Goal: Task Accomplishment & Management: Use online tool/utility

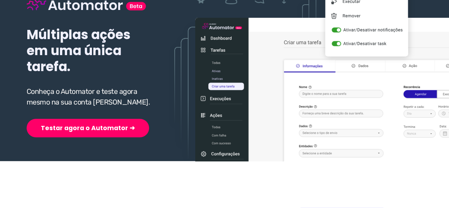
scroll to position [107, 0]
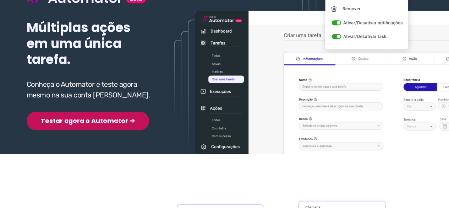
click at [81, 122] on button "Testar agora o Automator ➜" at bounding box center [88, 121] width 123 height 18
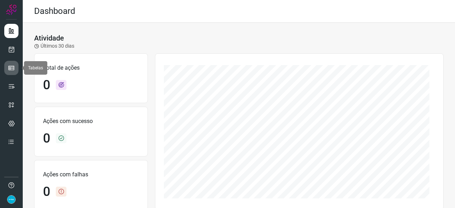
click at [13, 64] on icon at bounding box center [11, 67] width 7 height 7
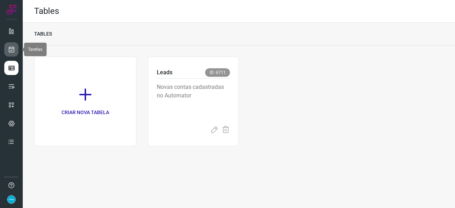
click at [10, 49] on icon at bounding box center [11, 49] width 7 height 7
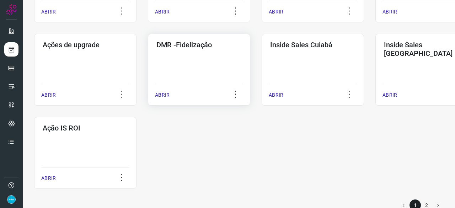
click at [161, 94] on p "ABRIR" at bounding box center [162, 94] width 15 height 7
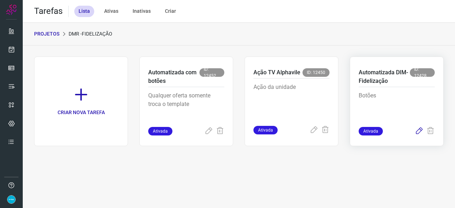
click at [419, 130] on icon at bounding box center [418, 131] width 9 height 9
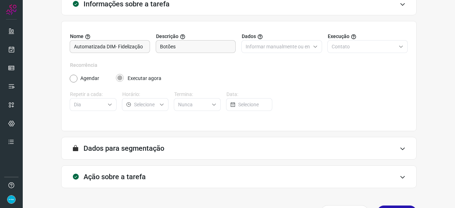
scroll to position [69, 0]
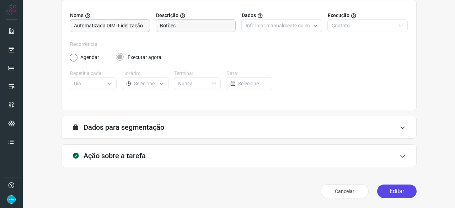
click at [390, 189] on button "Editar" at bounding box center [396, 190] width 39 height 13
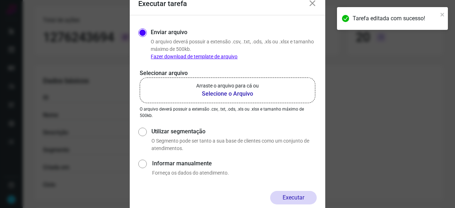
click at [219, 93] on b "Selecione o Arquivo" at bounding box center [227, 94] width 63 height 9
click at [0, 0] on input "Arraste o arquivo para cá ou Selecione o Arquivo" at bounding box center [0, 0] width 0 height 0
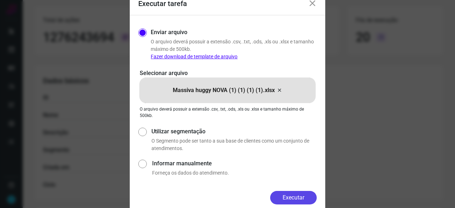
click at [304, 197] on button "Executar" at bounding box center [293, 197] width 47 height 13
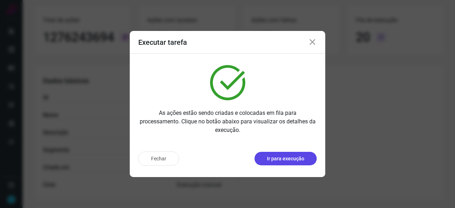
click at [300, 159] on p "Ir para execução" at bounding box center [285, 158] width 37 height 7
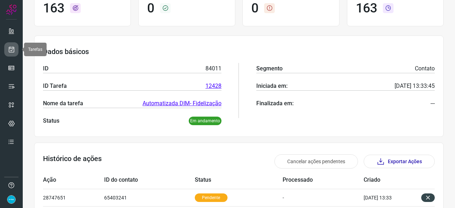
click at [13, 47] on icon at bounding box center [11, 49] width 7 height 7
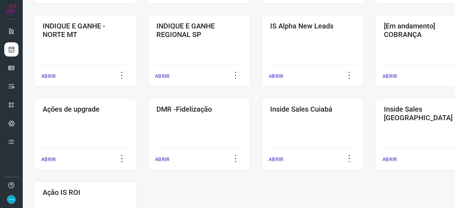
scroll to position [305, 0]
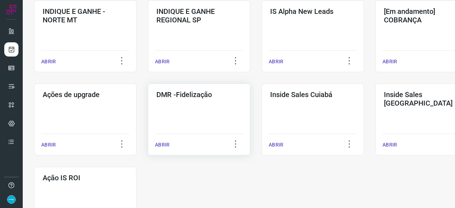
click at [163, 145] on p "ABRIR" at bounding box center [162, 144] width 15 height 7
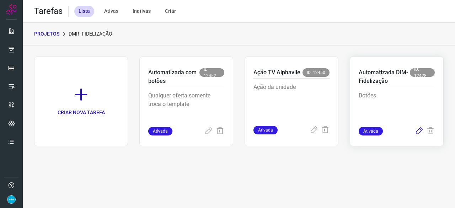
click at [421, 130] on icon at bounding box center [418, 131] width 9 height 9
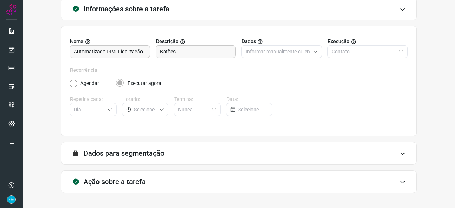
scroll to position [69, 0]
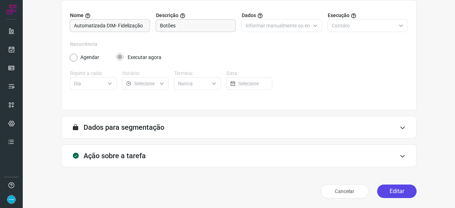
click at [394, 192] on button "Editar" at bounding box center [396, 190] width 39 height 13
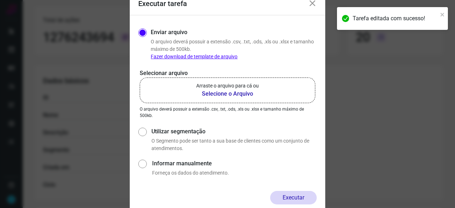
click at [216, 95] on b "Selecione o Arquivo" at bounding box center [227, 94] width 63 height 9
click at [0, 0] on input "Arraste o arquivo para cá ou Selecione o Arquivo" at bounding box center [0, 0] width 0 height 0
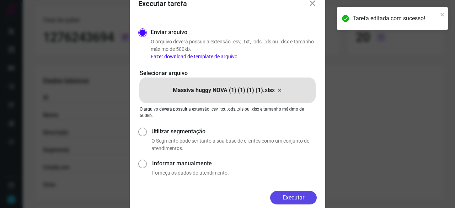
click at [299, 197] on button "Executar" at bounding box center [293, 197] width 47 height 13
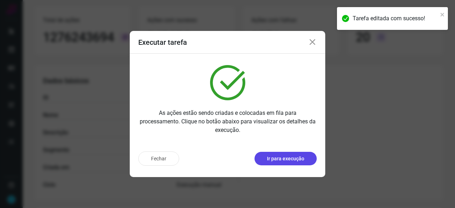
click at [309, 162] on button "Ir para execução" at bounding box center [285, 158] width 62 height 13
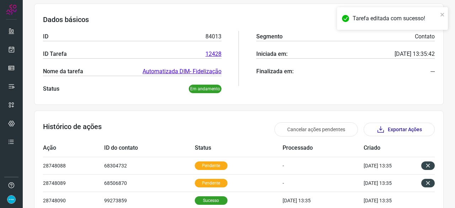
scroll to position [176, 0]
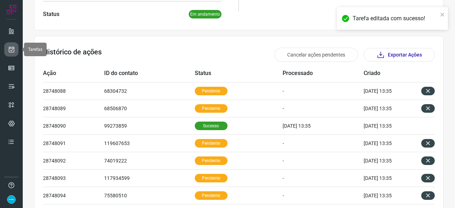
click at [9, 51] on icon at bounding box center [11, 49] width 7 height 7
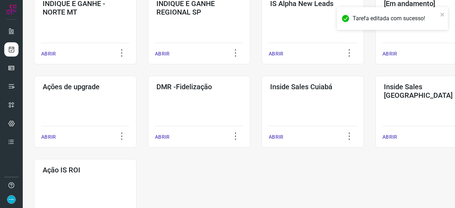
scroll to position [341, 0]
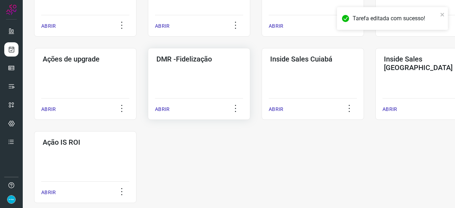
click at [163, 109] on p "ABRIR" at bounding box center [162, 108] width 15 height 7
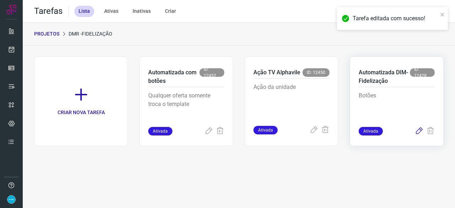
click at [418, 130] on icon at bounding box center [418, 131] width 9 height 9
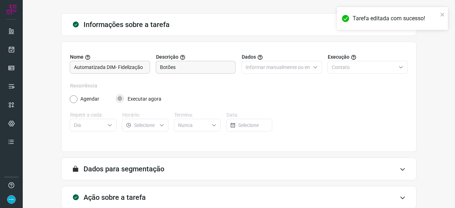
scroll to position [69, 0]
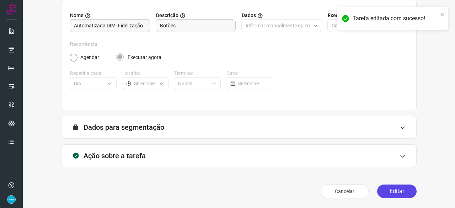
click at [386, 190] on button "Editar" at bounding box center [396, 190] width 39 height 13
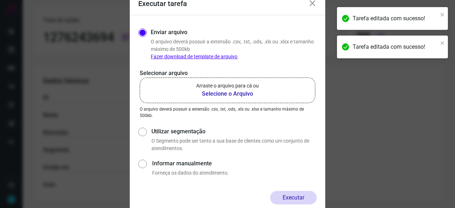
click at [216, 92] on b "Selecione o Arquivo" at bounding box center [227, 94] width 63 height 9
click at [0, 0] on input "Arraste o arquivo para cá ou Selecione o Arquivo" at bounding box center [0, 0] width 0 height 0
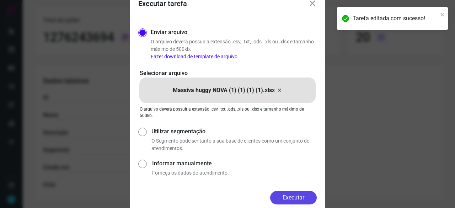
click at [292, 201] on button "Executar" at bounding box center [293, 197] width 47 height 13
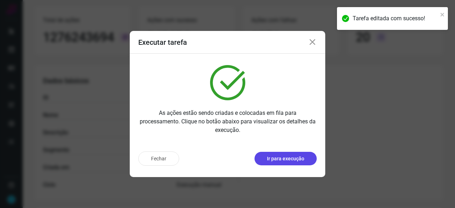
click at [280, 161] on p "Ir para execução" at bounding box center [285, 158] width 37 height 7
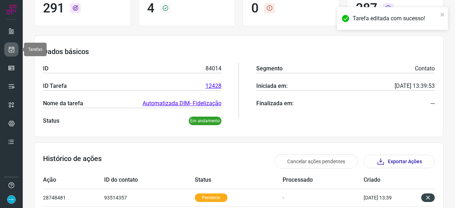
click at [13, 45] on link at bounding box center [11, 49] width 14 height 14
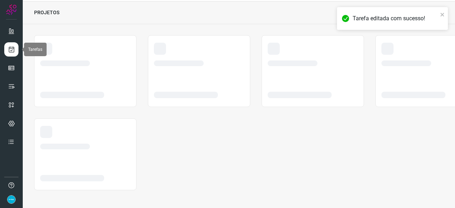
scroll to position [21, 0]
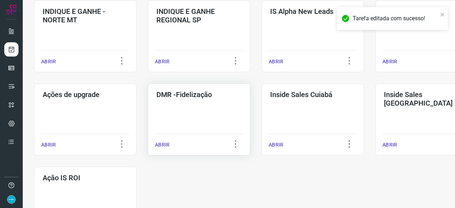
click at [159, 145] on p "ABRIR" at bounding box center [162, 144] width 15 height 7
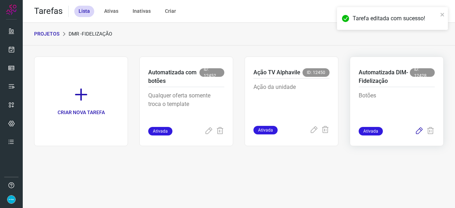
click at [420, 129] on icon at bounding box center [418, 131] width 9 height 9
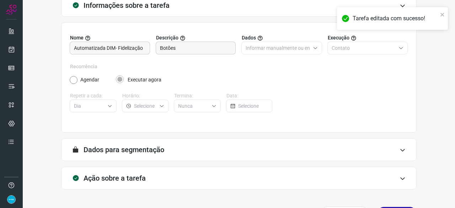
scroll to position [69, 0]
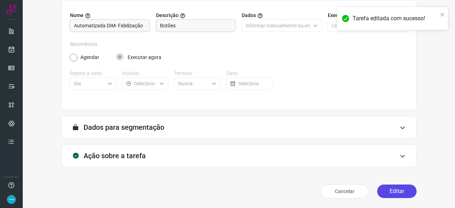
click at [394, 195] on button "Editar" at bounding box center [396, 190] width 39 height 13
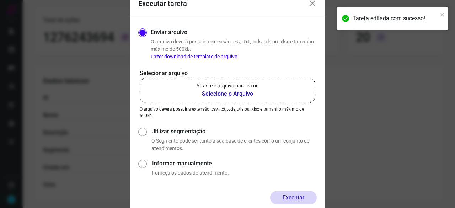
click at [228, 94] on b "Selecione o Arquivo" at bounding box center [227, 94] width 63 height 9
click at [0, 0] on input "Arraste o arquivo para cá ou Selecione o Arquivo" at bounding box center [0, 0] width 0 height 0
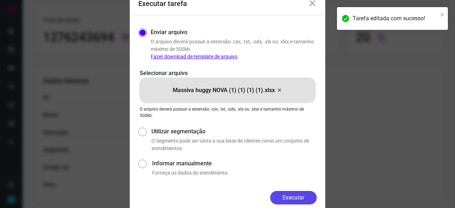
click at [289, 196] on button "Executar" at bounding box center [293, 197] width 47 height 13
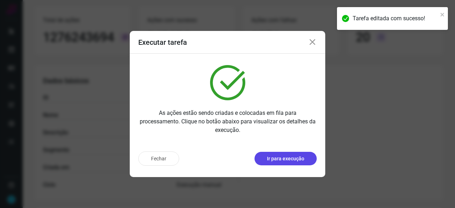
click at [275, 162] on button "Ir para execução" at bounding box center [285, 158] width 62 height 13
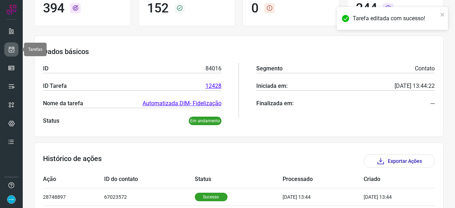
click at [12, 48] on icon at bounding box center [11, 49] width 7 height 7
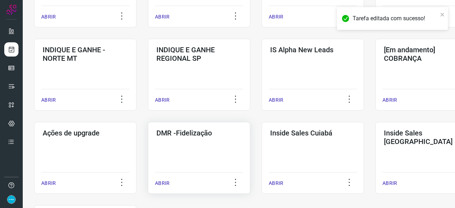
scroll to position [305, 0]
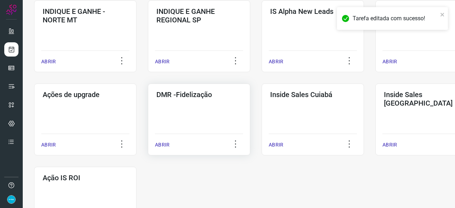
click at [157, 144] on p "ABRIR" at bounding box center [162, 144] width 15 height 7
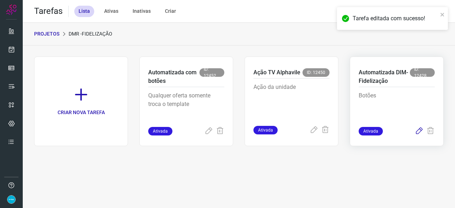
click at [416, 131] on icon at bounding box center [418, 131] width 9 height 9
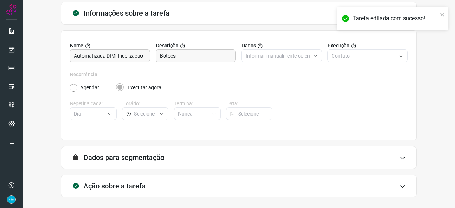
scroll to position [69, 0]
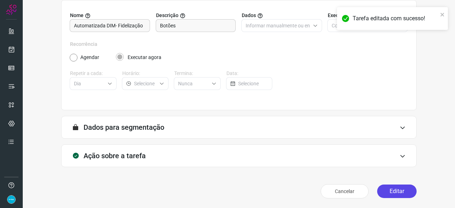
click at [395, 193] on button "Editar" at bounding box center [396, 190] width 39 height 13
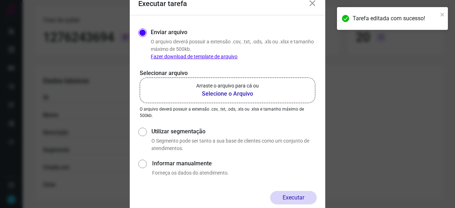
click at [232, 94] on b "Selecione o Arquivo" at bounding box center [227, 94] width 63 height 9
click at [0, 0] on input "Arraste o arquivo para cá ou Selecione o Arquivo" at bounding box center [0, 0] width 0 height 0
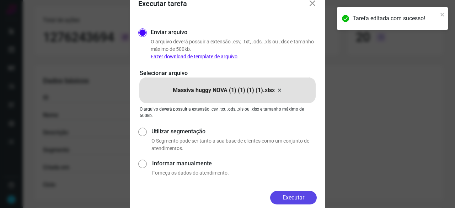
click at [304, 198] on button "Executar" at bounding box center [293, 197] width 47 height 13
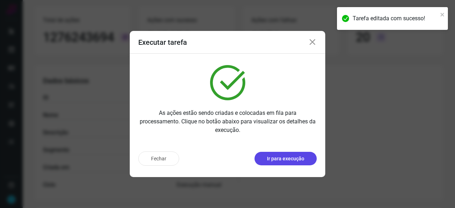
click at [272, 162] on p "Ir para execução" at bounding box center [285, 158] width 37 height 7
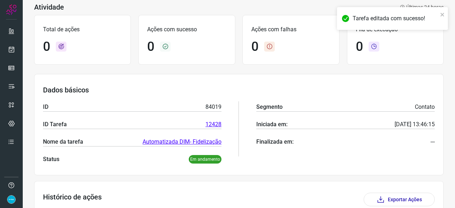
scroll to position [108, 0]
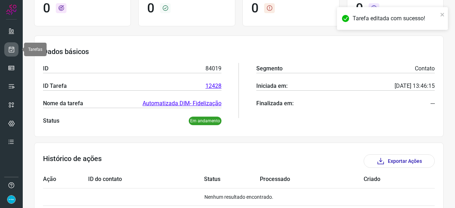
click at [13, 52] on icon at bounding box center [11, 49] width 7 height 7
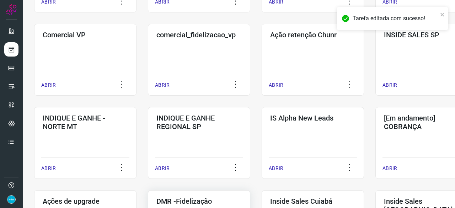
scroll to position [305, 0]
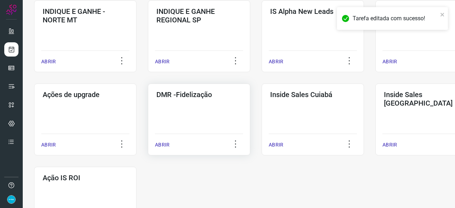
click at [163, 145] on p "ABRIR" at bounding box center [162, 144] width 15 height 7
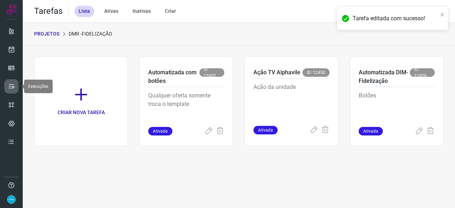
click at [10, 85] on icon at bounding box center [11, 86] width 7 height 7
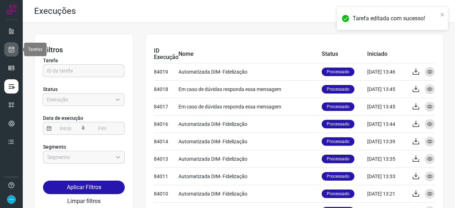
click at [15, 47] on link at bounding box center [11, 49] width 14 height 14
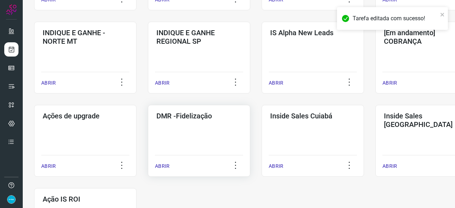
click at [162, 165] on p "ABRIR" at bounding box center [162, 165] width 15 height 7
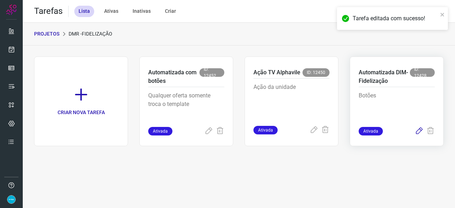
click at [418, 131] on icon at bounding box center [418, 131] width 9 height 9
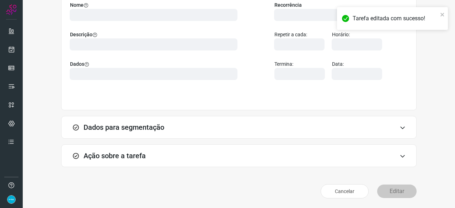
scroll to position [69, 0]
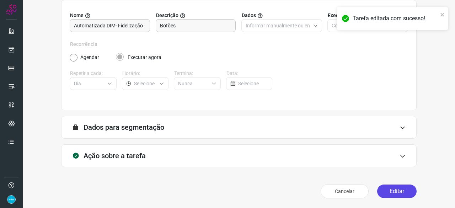
click at [390, 189] on button "Editar" at bounding box center [396, 190] width 39 height 13
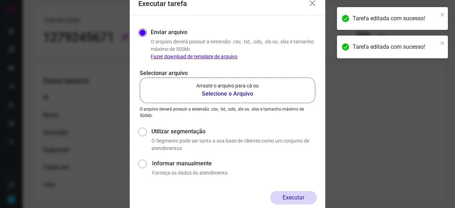
click at [222, 96] on b "Selecione o Arquivo" at bounding box center [227, 94] width 63 height 9
click at [0, 0] on input "Arraste o arquivo para cá ou Selecione o Arquivo" at bounding box center [0, 0] width 0 height 0
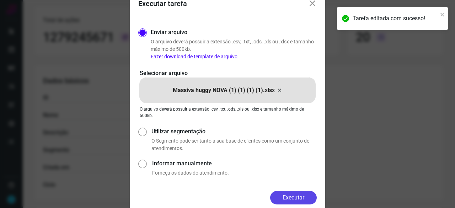
click at [298, 198] on button "Executar" at bounding box center [293, 197] width 47 height 13
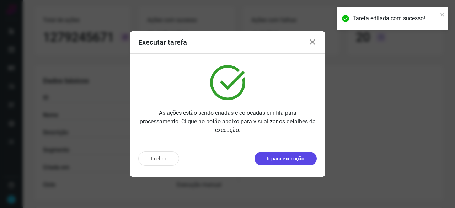
click at [291, 161] on p "Ir para execução" at bounding box center [285, 158] width 37 height 7
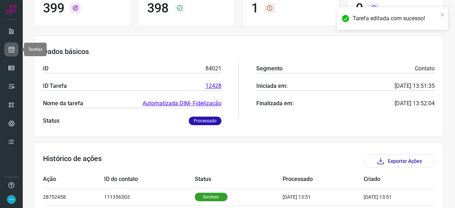
click at [11, 48] on icon at bounding box center [11, 49] width 7 height 7
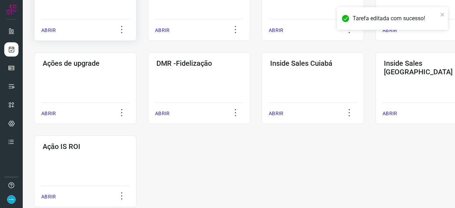
scroll to position [341, 0]
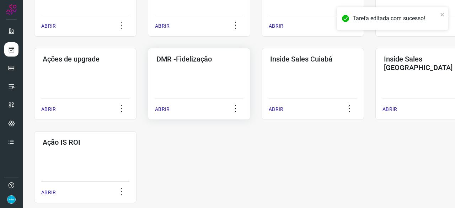
click at [163, 108] on p "ABRIR" at bounding box center [162, 108] width 15 height 7
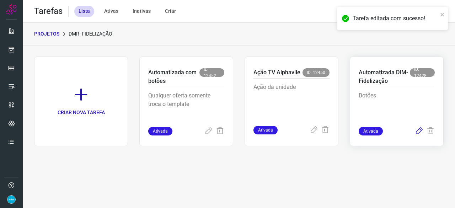
click at [418, 129] on icon at bounding box center [418, 131] width 9 height 9
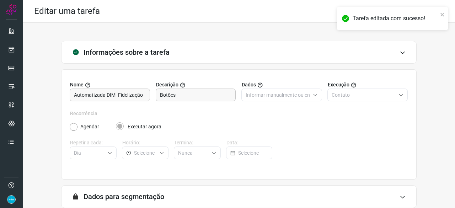
scroll to position [69, 0]
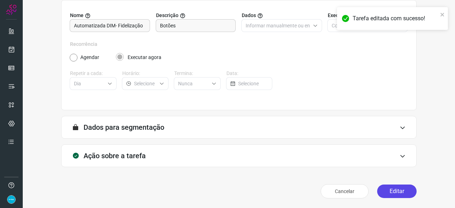
click at [394, 195] on button "Editar" at bounding box center [396, 190] width 39 height 13
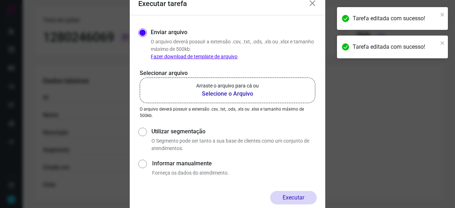
click at [216, 94] on b "Selecione o Arquivo" at bounding box center [227, 94] width 63 height 9
click at [0, 0] on input "Arraste o arquivo para cá ou Selecione o Arquivo" at bounding box center [0, 0] width 0 height 0
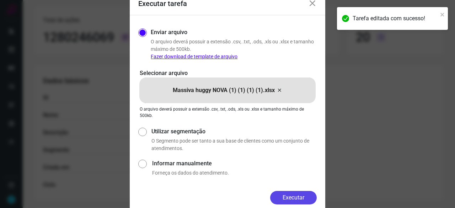
click at [311, 194] on button "Executar" at bounding box center [293, 197] width 47 height 13
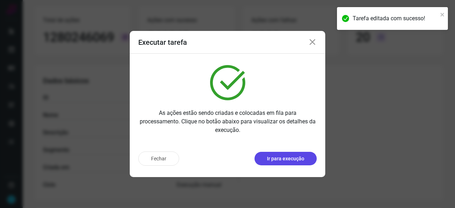
click at [291, 161] on p "Ir para execução" at bounding box center [285, 158] width 37 height 7
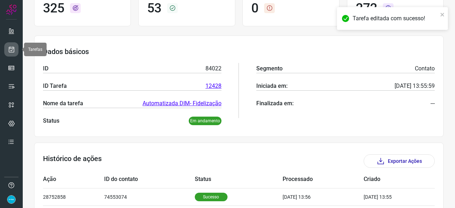
click at [16, 52] on link at bounding box center [11, 49] width 14 height 14
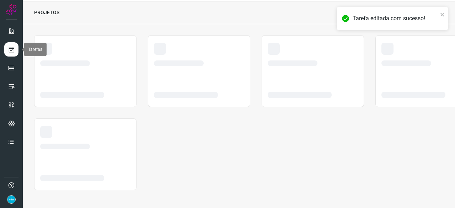
scroll to position [21, 0]
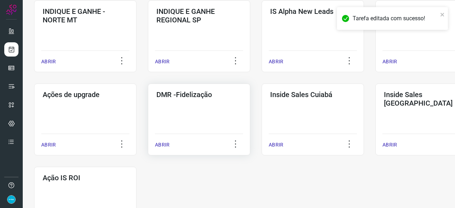
click at [162, 145] on p "ABRIR" at bounding box center [162, 144] width 15 height 7
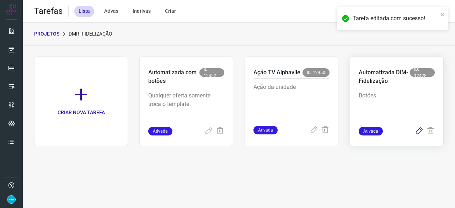
click at [417, 129] on icon at bounding box center [418, 131] width 9 height 9
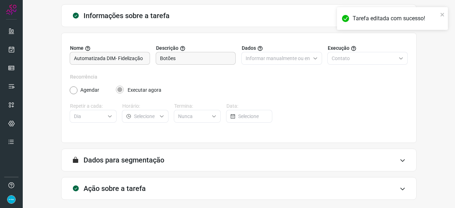
scroll to position [69, 0]
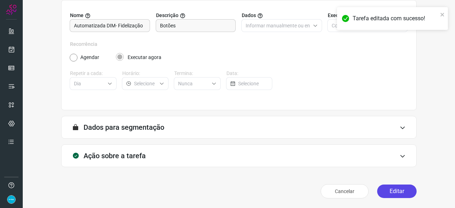
click at [402, 193] on button "Editar" at bounding box center [396, 190] width 39 height 13
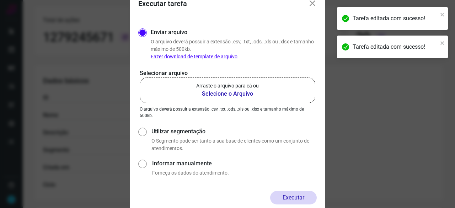
click at [212, 94] on b "Selecione o Arquivo" at bounding box center [227, 94] width 63 height 9
click at [0, 0] on input "Arraste o arquivo para cá ou Selecione o Arquivo" at bounding box center [0, 0] width 0 height 0
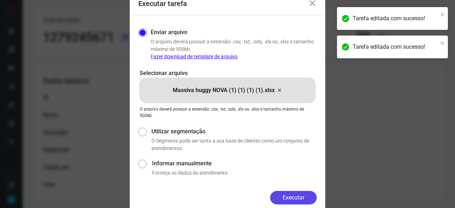
click at [286, 199] on button "Executar" at bounding box center [293, 197] width 47 height 13
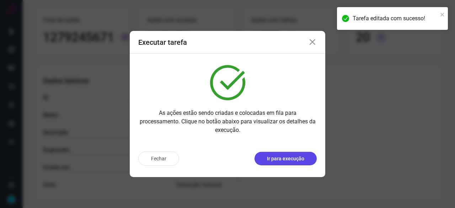
click at [293, 160] on p "Ir para execução" at bounding box center [285, 158] width 37 height 7
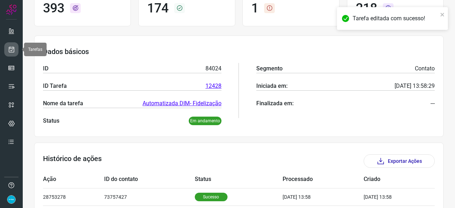
click at [12, 48] on icon at bounding box center [11, 49] width 7 height 7
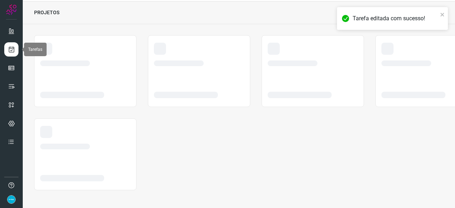
scroll to position [21, 0]
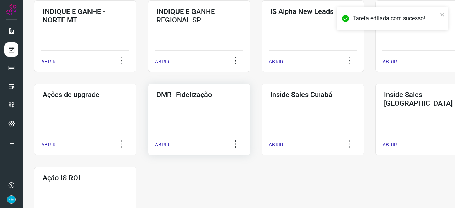
click at [168, 142] on p "ABRIR" at bounding box center [162, 144] width 15 height 7
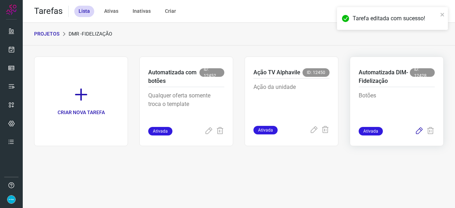
click at [418, 131] on icon at bounding box center [418, 131] width 9 height 9
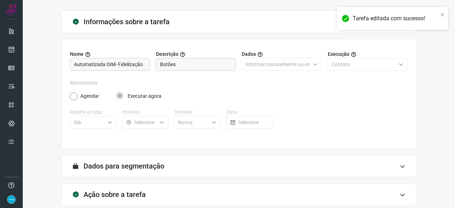
scroll to position [69, 0]
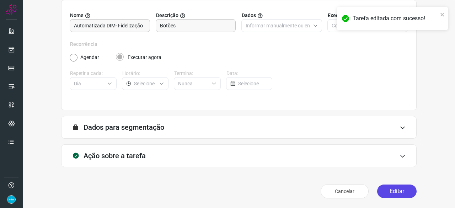
click at [401, 191] on button "Editar" at bounding box center [396, 190] width 39 height 13
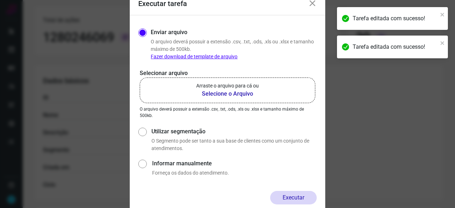
click at [212, 91] on b "Selecione o Arquivo" at bounding box center [227, 94] width 63 height 9
click at [0, 0] on input "Arraste o arquivo para cá ou Selecione o Arquivo" at bounding box center [0, 0] width 0 height 0
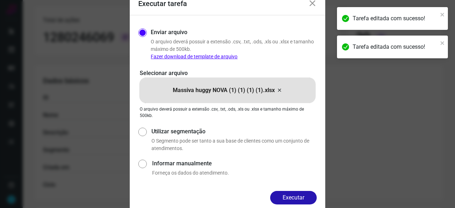
click at [308, 197] on button "Executar" at bounding box center [293, 197] width 47 height 13
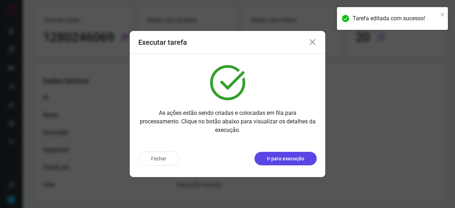
click at [308, 154] on button "Ir para execução" at bounding box center [285, 158] width 62 height 13
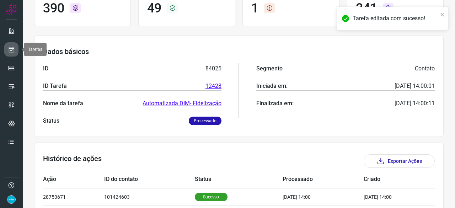
click at [11, 51] on icon at bounding box center [11, 49] width 7 height 7
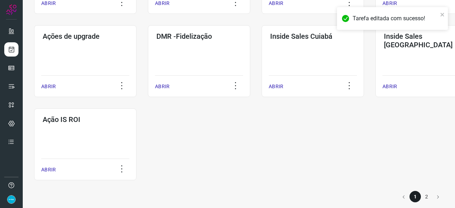
scroll to position [371, 0]
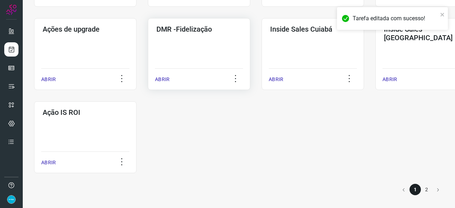
click at [168, 77] on p "ABRIR" at bounding box center [162, 79] width 15 height 7
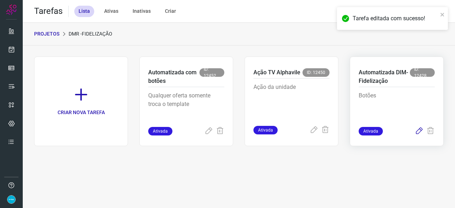
click at [421, 130] on icon at bounding box center [418, 131] width 9 height 9
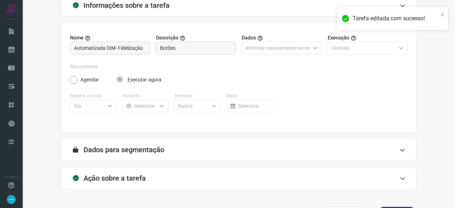
scroll to position [69, 0]
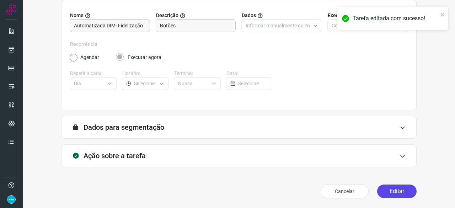
click at [382, 191] on button "Editar" at bounding box center [396, 190] width 39 height 13
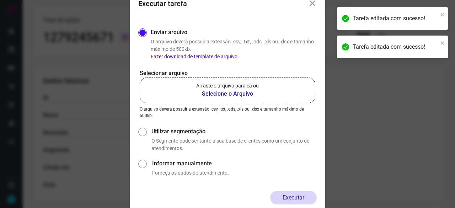
click at [221, 94] on b "Selecione o Arquivo" at bounding box center [227, 94] width 63 height 9
click at [0, 0] on input "Arraste o arquivo para cá ou Selecione o Arquivo" at bounding box center [0, 0] width 0 height 0
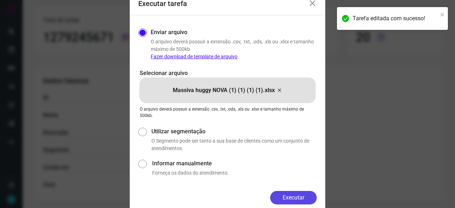
click at [300, 197] on button "Executar" at bounding box center [293, 197] width 47 height 13
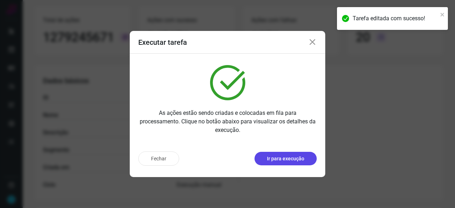
click at [297, 157] on p "Ir para execução" at bounding box center [285, 158] width 37 height 7
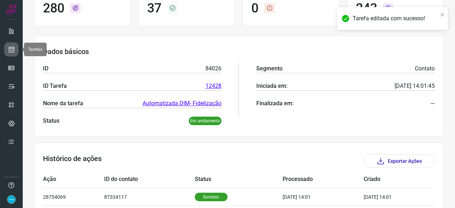
click at [9, 47] on icon at bounding box center [11, 49] width 7 height 7
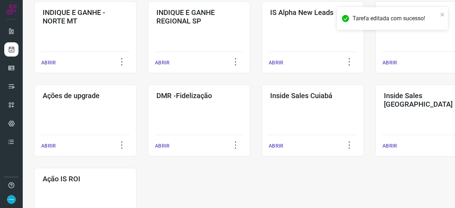
scroll to position [305, 0]
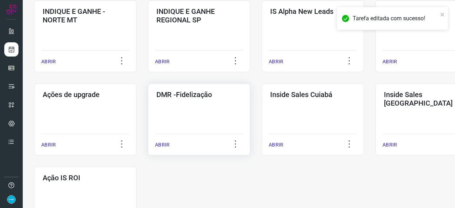
click at [161, 146] on p "ABRIR" at bounding box center [162, 144] width 15 height 7
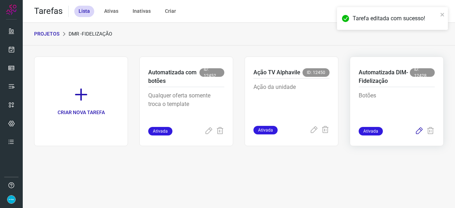
click at [418, 131] on icon at bounding box center [418, 131] width 9 height 9
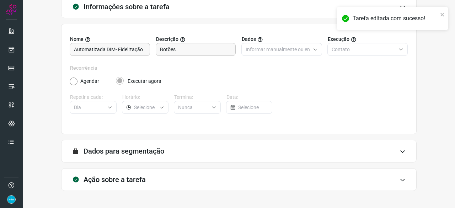
scroll to position [69, 0]
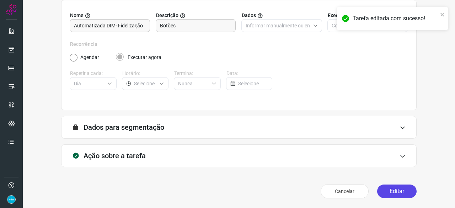
click at [388, 192] on button "Editar" at bounding box center [396, 190] width 39 height 13
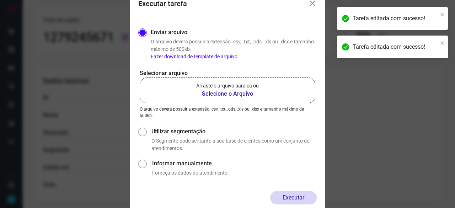
click at [227, 95] on b "Selecione o Arquivo" at bounding box center [227, 94] width 63 height 9
click at [0, 0] on input "Arraste o arquivo para cá ou Selecione o Arquivo" at bounding box center [0, 0] width 0 height 0
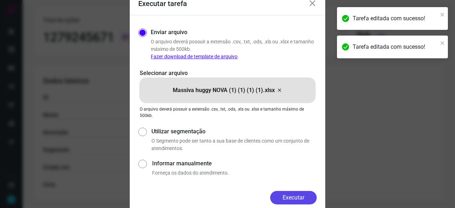
click at [287, 197] on button "Executar" at bounding box center [293, 197] width 47 height 13
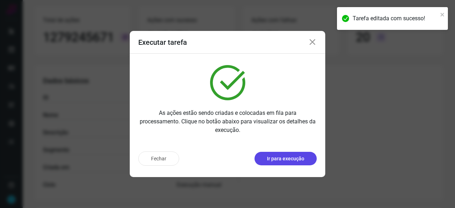
click at [280, 160] on p "Ir para execução" at bounding box center [285, 158] width 37 height 7
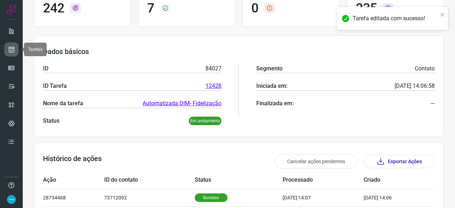
click at [17, 50] on link at bounding box center [11, 49] width 14 height 14
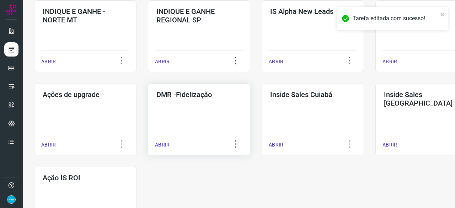
click at [157, 144] on p "ABRIR" at bounding box center [162, 144] width 15 height 7
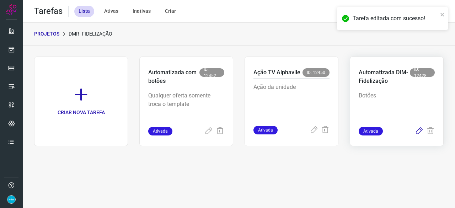
click at [418, 131] on icon at bounding box center [418, 131] width 9 height 9
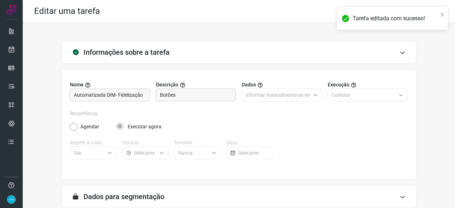
scroll to position [69, 0]
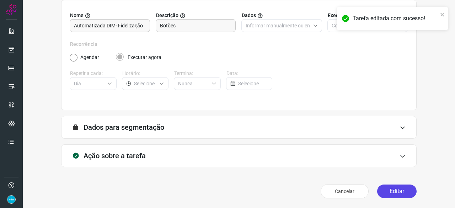
click at [389, 191] on button "Editar" at bounding box center [396, 190] width 39 height 13
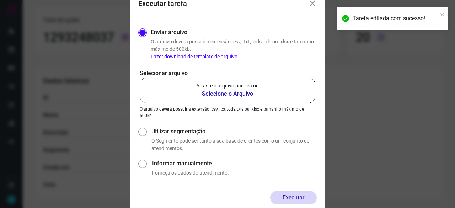
click at [313, 4] on icon at bounding box center [312, 3] width 9 height 9
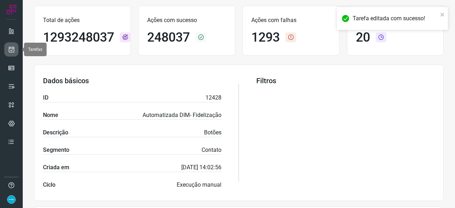
click at [13, 48] on icon at bounding box center [11, 49] width 7 height 7
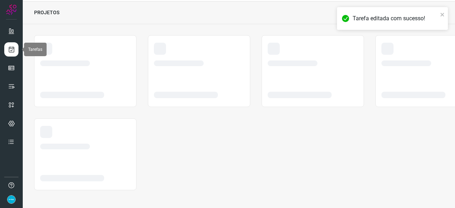
scroll to position [21, 0]
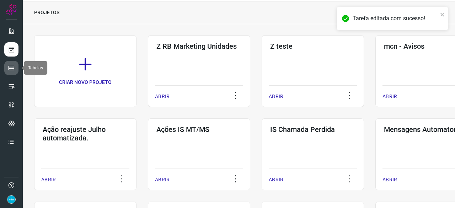
click at [13, 71] on icon at bounding box center [11, 67] width 7 height 7
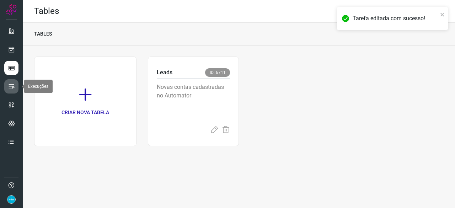
click at [13, 84] on icon at bounding box center [11, 86] width 7 height 7
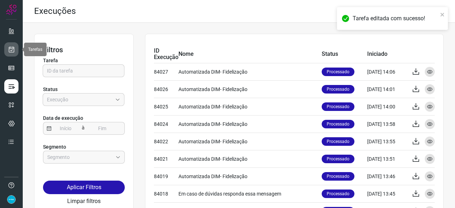
click at [12, 46] on icon at bounding box center [11, 49] width 7 height 7
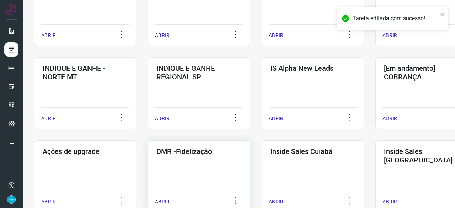
click at [163, 200] on p "ABRIR" at bounding box center [162, 201] width 15 height 7
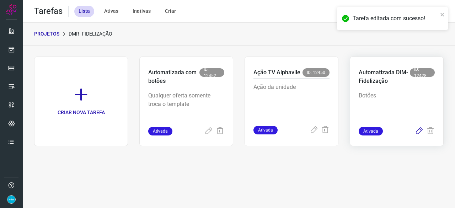
click at [419, 130] on icon at bounding box center [418, 131] width 9 height 9
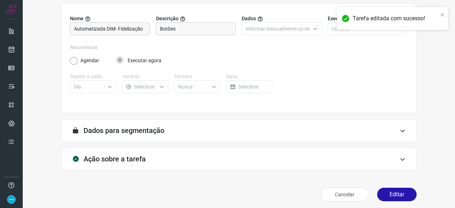
scroll to position [69, 0]
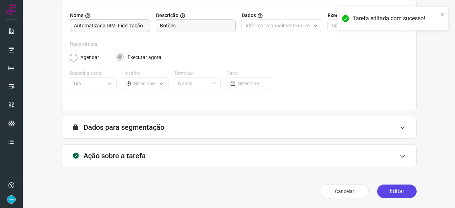
click at [380, 188] on button "Editar" at bounding box center [396, 190] width 39 height 13
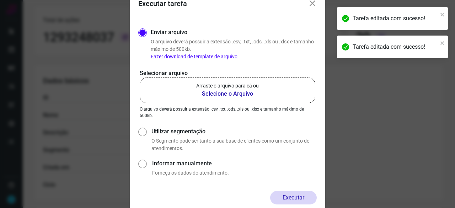
click at [233, 93] on b "Selecione o Arquivo" at bounding box center [227, 94] width 63 height 9
click at [0, 0] on input "Arraste o arquivo para cá ou Selecione o Arquivo" at bounding box center [0, 0] width 0 height 0
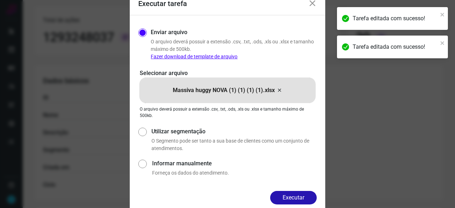
drag, startPoint x: 306, startPoint y: 198, endPoint x: 322, endPoint y: 201, distance: 16.0
click at [306, 197] on button "Executar" at bounding box center [293, 197] width 47 height 13
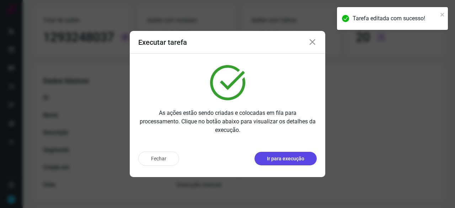
click at [281, 159] on p "Ir para execução" at bounding box center [285, 158] width 37 height 7
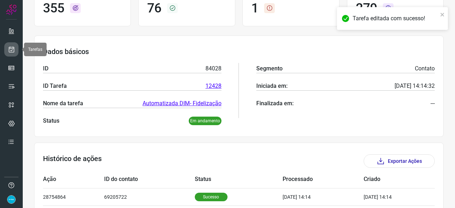
click at [10, 47] on icon at bounding box center [11, 49] width 7 height 7
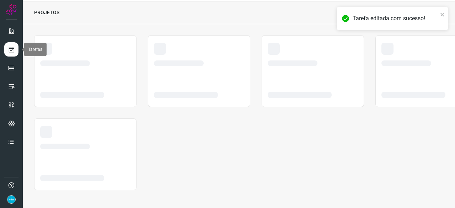
scroll to position [21, 0]
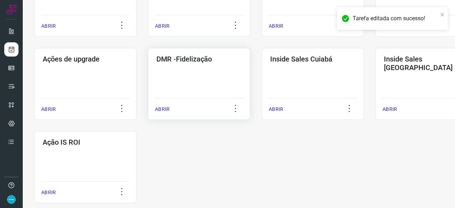
click at [158, 110] on p "ABRIR" at bounding box center [162, 108] width 15 height 7
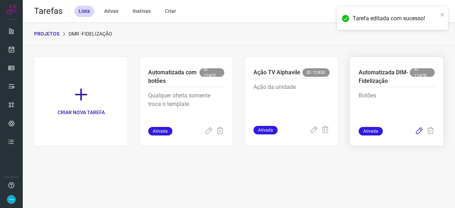
click at [419, 130] on icon at bounding box center [418, 131] width 9 height 9
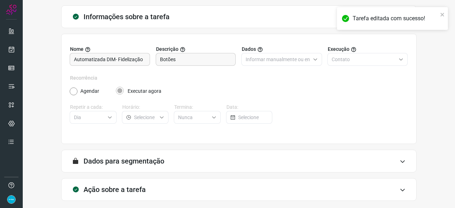
scroll to position [69, 0]
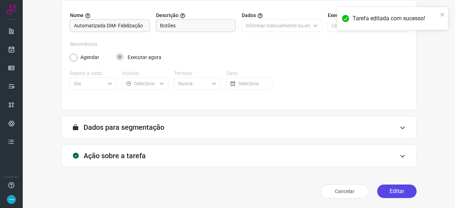
click at [393, 194] on button "Editar" at bounding box center [396, 190] width 39 height 13
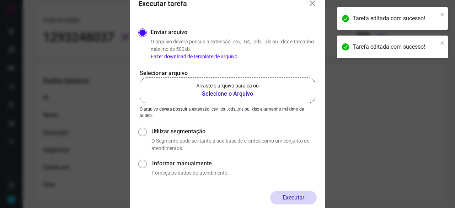
click at [226, 91] on b "Selecione o Arquivo" at bounding box center [227, 94] width 63 height 9
click at [0, 0] on input "Arraste o arquivo para cá ou Selecione o Arquivo" at bounding box center [0, 0] width 0 height 0
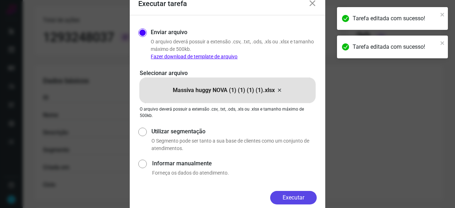
click at [301, 196] on button "Executar" at bounding box center [293, 197] width 47 height 13
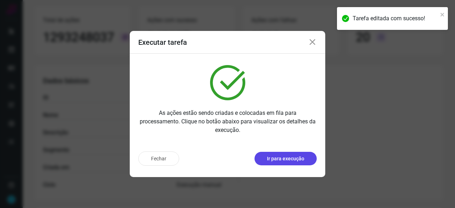
click at [286, 158] on p "Ir para execução" at bounding box center [285, 158] width 37 height 7
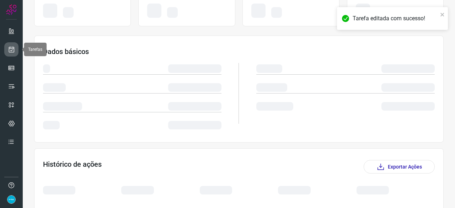
click at [15, 49] on icon at bounding box center [11, 49] width 7 height 7
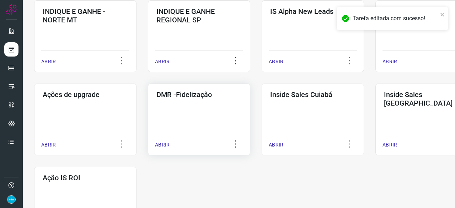
click at [163, 146] on p "ABRIR" at bounding box center [162, 144] width 15 height 7
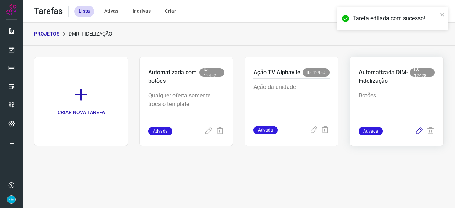
click at [420, 129] on icon at bounding box center [418, 131] width 9 height 9
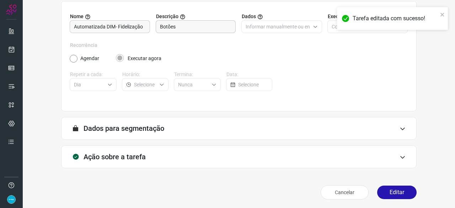
scroll to position [69, 0]
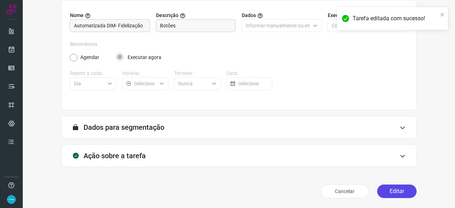
click at [392, 193] on button "Editar" at bounding box center [396, 190] width 39 height 13
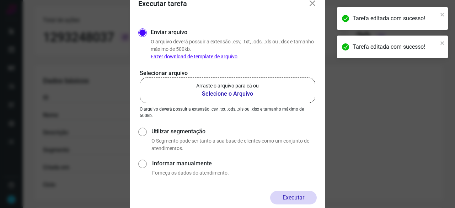
click at [229, 93] on b "Selecione o Arquivo" at bounding box center [227, 94] width 63 height 9
click at [0, 0] on input "Arraste o arquivo para cá ou Selecione o Arquivo" at bounding box center [0, 0] width 0 height 0
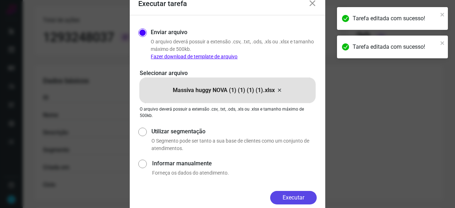
click at [296, 196] on button "Executar" at bounding box center [293, 197] width 47 height 13
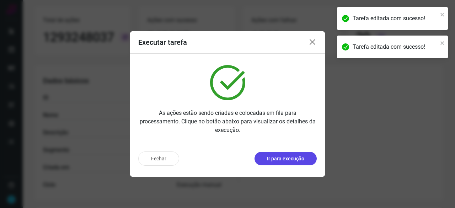
click at [284, 160] on p "Ir para execução" at bounding box center [285, 158] width 37 height 7
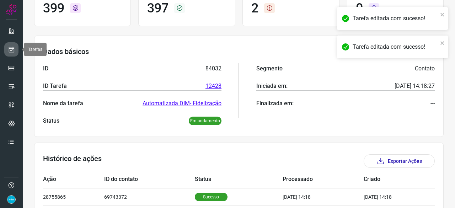
click at [11, 50] on icon at bounding box center [11, 49] width 7 height 7
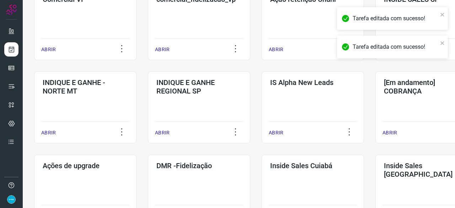
scroll to position [305, 0]
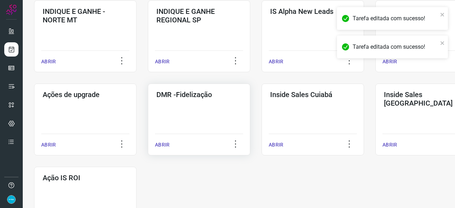
click at [163, 139] on div "ABRIR" at bounding box center [199, 143] width 88 height 18
click at [164, 143] on p "ABRIR" at bounding box center [162, 144] width 15 height 7
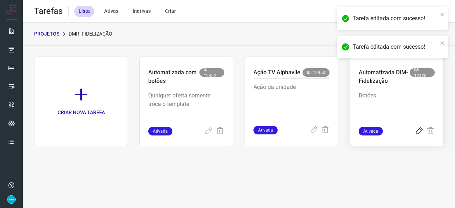
click at [419, 129] on icon at bounding box center [418, 131] width 9 height 9
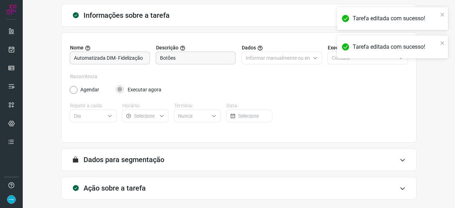
scroll to position [69, 0]
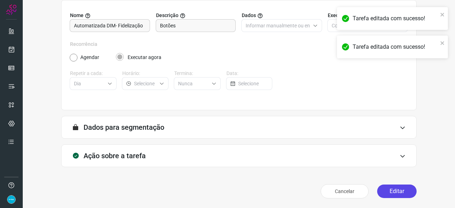
click at [386, 189] on button "Editar" at bounding box center [396, 190] width 39 height 13
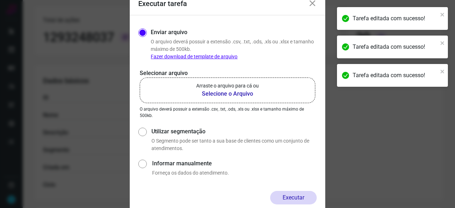
click at [215, 94] on b "Selecione o Arquivo" at bounding box center [227, 94] width 63 height 9
click at [0, 0] on input "Arraste o arquivo para cá ou Selecione o Arquivo" at bounding box center [0, 0] width 0 height 0
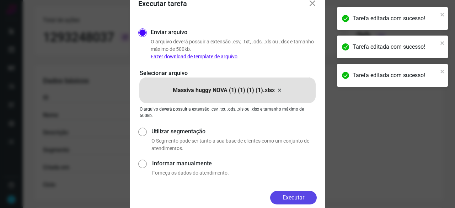
click at [306, 202] on button "Executar" at bounding box center [293, 197] width 47 height 13
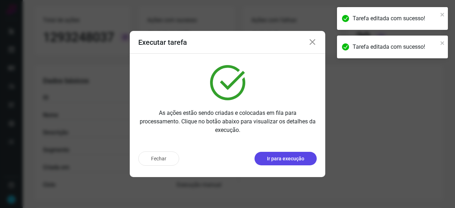
click at [286, 159] on p "Ir para execução" at bounding box center [285, 158] width 37 height 7
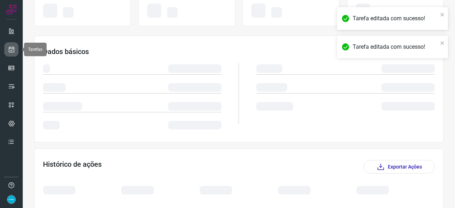
click at [12, 49] on icon at bounding box center [11, 49] width 7 height 7
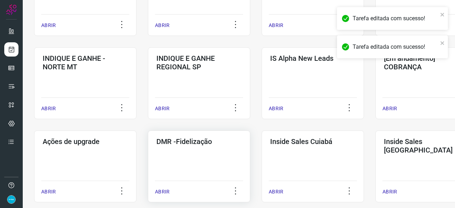
scroll to position [270, 0]
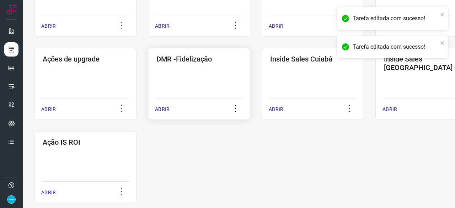
click at [160, 110] on p "ABRIR" at bounding box center [162, 108] width 15 height 7
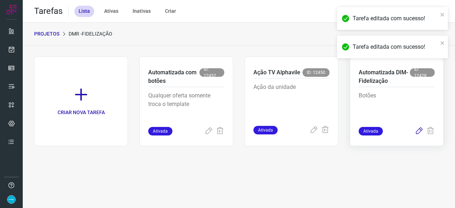
click at [419, 129] on icon at bounding box center [418, 131] width 9 height 9
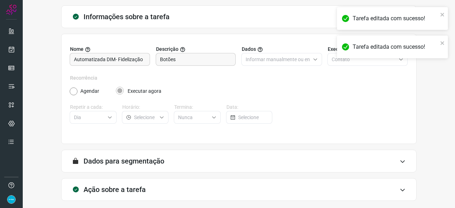
scroll to position [69, 0]
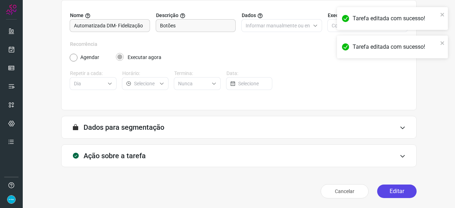
click at [395, 188] on button "Editar" at bounding box center [396, 190] width 39 height 13
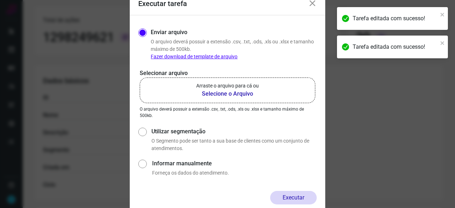
click at [211, 94] on b "Selecione o Arquivo" at bounding box center [227, 94] width 63 height 9
click at [0, 0] on input "Arraste o arquivo para cá ou Selecione o Arquivo" at bounding box center [0, 0] width 0 height 0
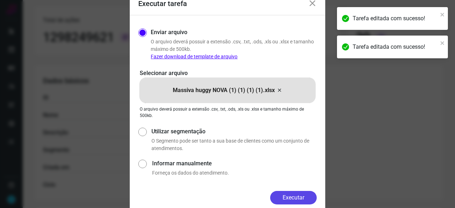
click at [306, 198] on button "Executar" at bounding box center [293, 197] width 47 height 13
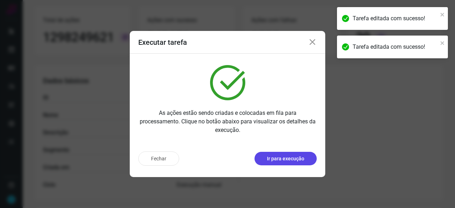
click at [280, 161] on p "Ir para execução" at bounding box center [285, 158] width 37 height 7
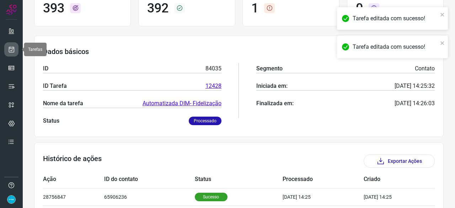
click at [12, 48] on icon at bounding box center [11, 49] width 7 height 7
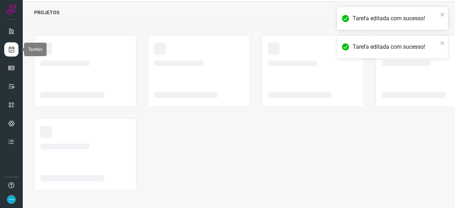
scroll to position [21, 0]
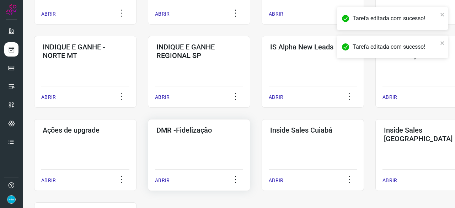
click at [163, 178] on p "ABRIR" at bounding box center [162, 180] width 15 height 7
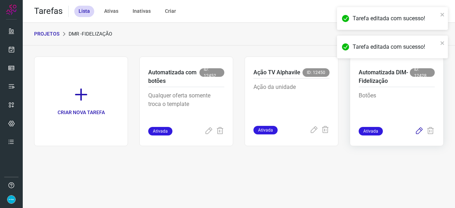
click at [419, 129] on icon at bounding box center [418, 131] width 9 height 9
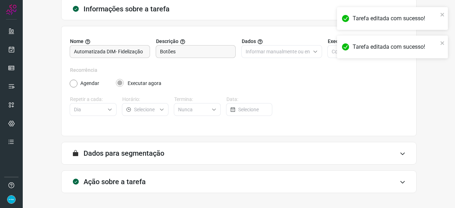
scroll to position [69, 0]
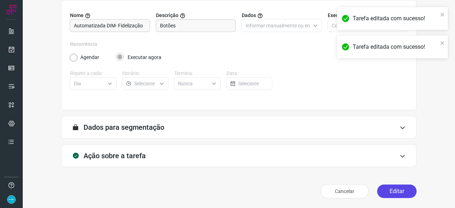
click at [387, 188] on button "Editar" at bounding box center [396, 190] width 39 height 13
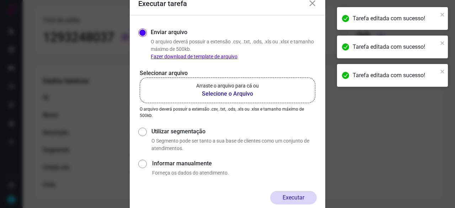
click at [209, 93] on b "Selecione o Arquivo" at bounding box center [227, 94] width 63 height 9
click at [0, 0] on input "Arraste o arquivo para cá ou Selecione o Arquivo" at bounding box center [0, 0] width 0 height 0
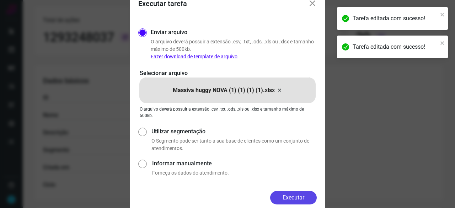
click at [309, 196] on button "Executar" at bounding box center [293, 197] width 47 height 13
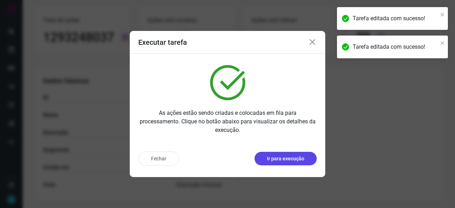
click at [287, 155] on p "Ir para execução" at bounding box center [285, 158] width 37 height 7
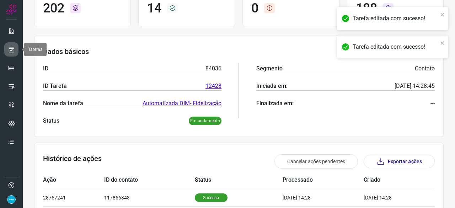
click at [13, 48] on icon at bounding box center [11, 49] width 7 height 7
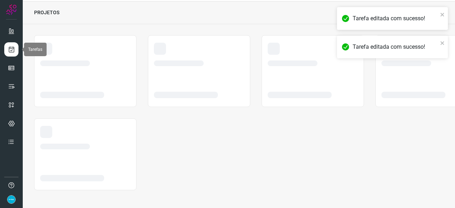
scroll to position [21, 0]
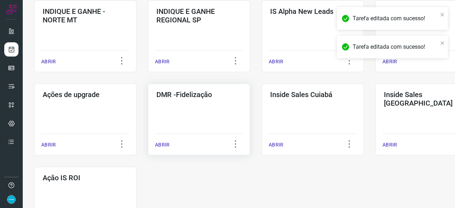
click at [166, 145] on p "ABRIR" at bounding box center [162, 144] width 15 height 7
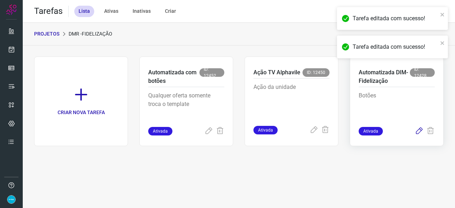
click at [420, 131] on icon at bounding box center [418, 131] width 9 height 9
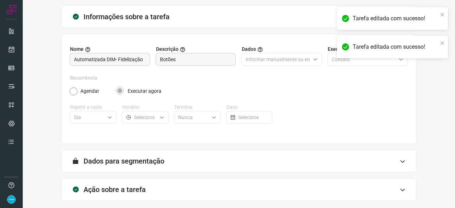
scroll to position [69, 0]
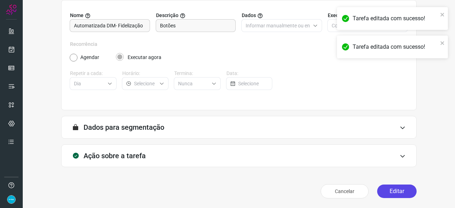
click at [390, 191] on button "Editar" at bounding box center [396, 190] width 39 height 13
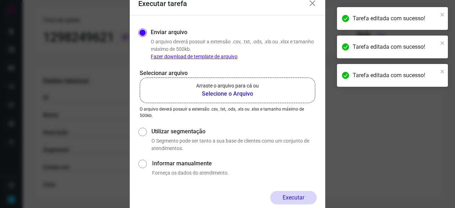
click at [211, 94] on b "Selecione o Arquivo" at bounding box center [227, 94] width 63 height 9
click at [0, 0] on input "Arraste o arquivo para cá ou Selecione o Arquivo" at bounding box center [0, 0] width 0 height 0
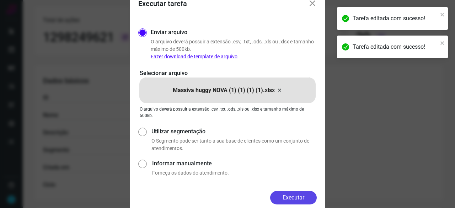
click at [293, 197] on button "Executar" at bounding box center [293, 197] width 47 height 13
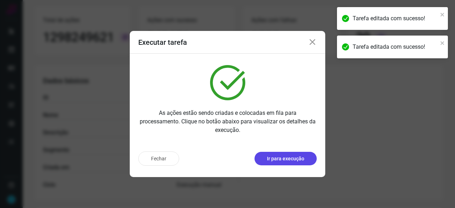
click at [276, 161] on p "Ir para execução" at bounding box center [285, 158] width 37 height 7
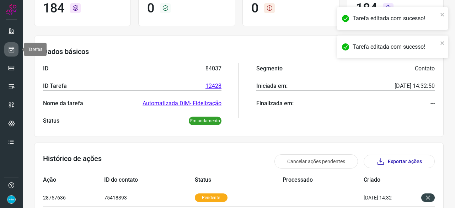
click at [11, 49] on icon at bounding box center [11, 49] width 7 height 7
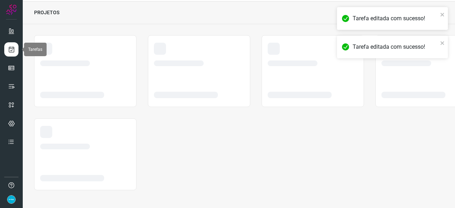
scroll to position [21, 0]
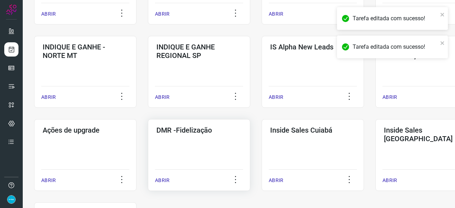
click at [158, 179] on p "ABRIR" at bounding box center [162, 180] width 15 height 7
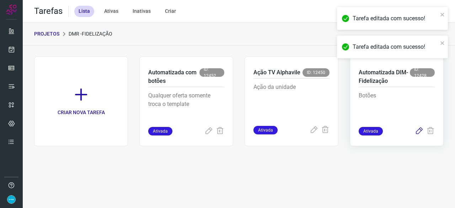
click at [419, 130] on icon at bounding box center [418, 131] width 9 height 9
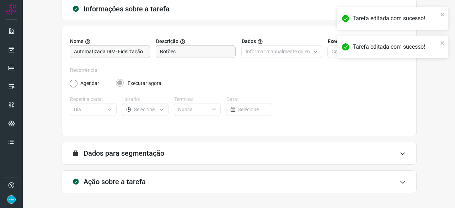
scroll to position [69, 0]
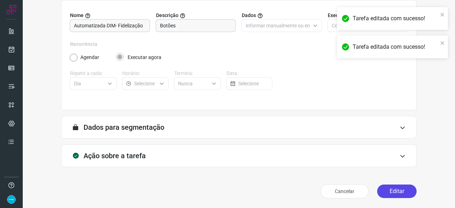
click at [392, 194] on button "Editar" at bounding box center [396, 190] width 39 height 13
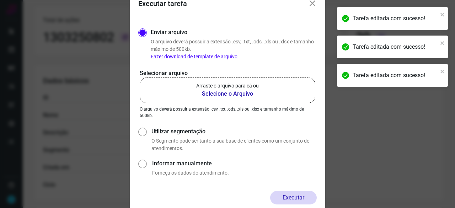
click at [213, 93] on b "Selecione o Arquivo" at bounding box center [227, 94] width 63 height 9
click at [0, 0] on input "Arraste o arquivo para cá ou Selecione o Arquivo" at bounding box center [0, 0] width 0 height 0
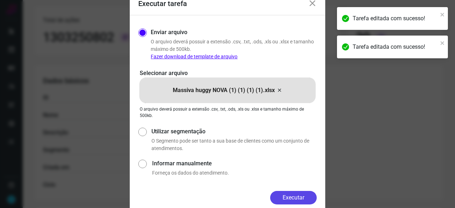
click at [306, 197] on button "Executar" at bounding box center [293, 197] width 47 height 13
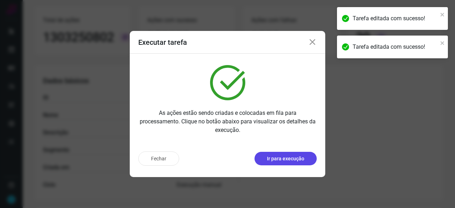
click at [289, 157] on p "Ir para execução" at bounding box center [285, 158] width 37 height 7
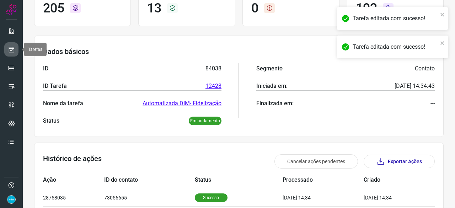
click at [10, 46] on icon at bounding box center [11, 49] width 7 height 7
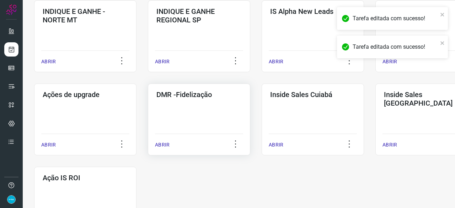
click at [160, 143] on p "ABRIR" at bounding box center [162, 144] width 15 height 7
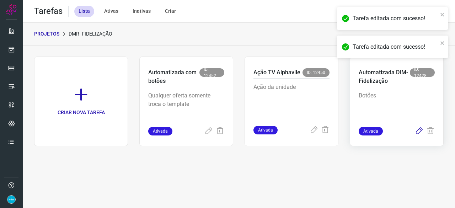
click at [418, 130] on icon at bounding box center [418, 131] width 9 height 9
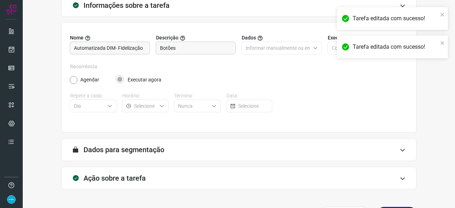
scroll to position [69, 0]
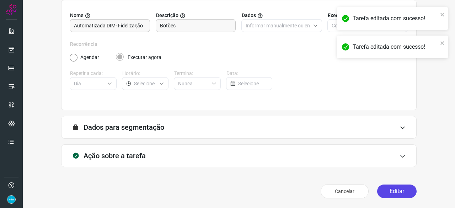
click at [398, 188] on button "Editar" at bounding box center [396, 190] width 39 height 13
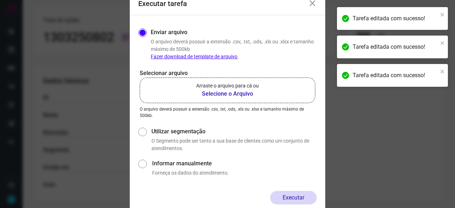
click at [234, 94] on b "Selecione o Arquivo" at bounding box center [227, 94] width 63 height 9
click at [0, 0] on input "Arraste o arquivo para cá ou Selecione o Arquivo" at bounding box center [0, 0] width 0 height 0
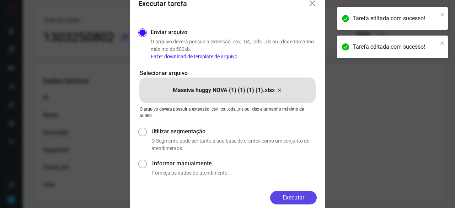
click at [291, 191] on button "Executar" at bounding box center [293, 197] width 47 height 13
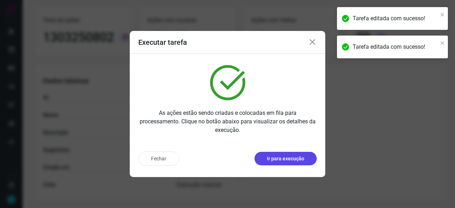
click at [293, 160] on p "Ir para execução" at bounding box center [285, 158] width 37 height 7
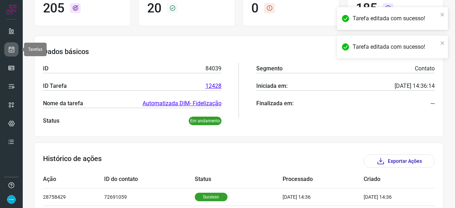
click at [12, 49] on icon at bounding box center [11, 49] width 7 height 7
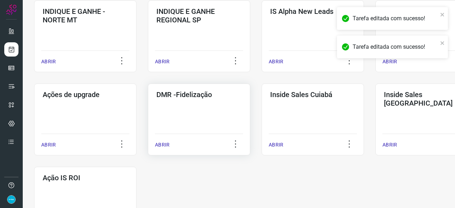
click at [164, 146] on p "ABRIR" at bounding box center [162, 144] width 15 height 7
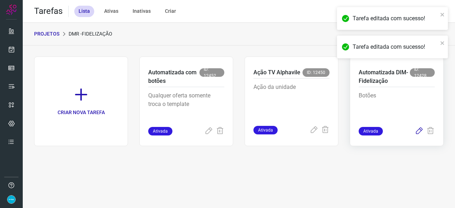
click at [418, 130] on icon at bounding box center [418, 131] width 9 height 9
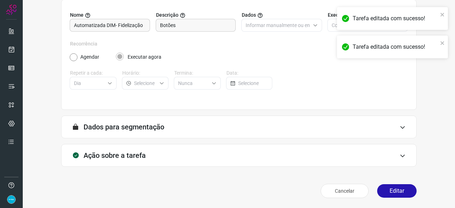
scroll to position [69, 0]
click at [387, 194] on button "Editar" at bounding box center [396, 190] width 39 height 13
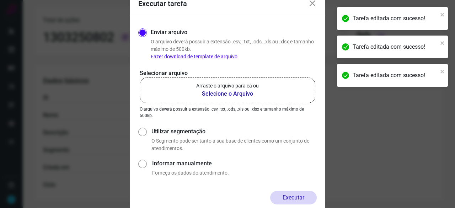
click at [211, 94] on b "Selecione o Arquivo" at bounding box center [227, 94] width 63 height 9
click at [0, 0] on input "Arraste o arquivo para cá ou Selecione o Arquivo" at bounding box center [0, 0] width 0 height 0
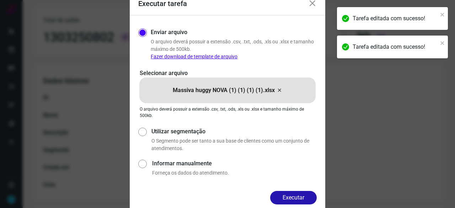
click at [307, 196] on button "Executar" at bounding box center [293, 197] width 47 height 13
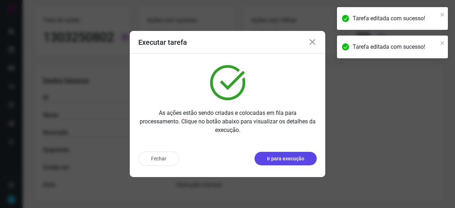
click at [290, 156] on p "Ir para execução" at bounding box center [285, 158] width 37 height 7
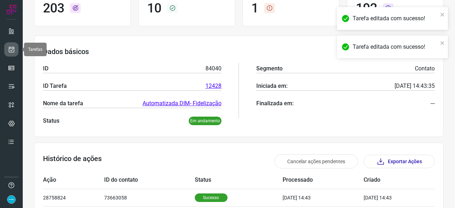
click at [13, 48] on icon at bounding box center [11, 49] width 7 height 7
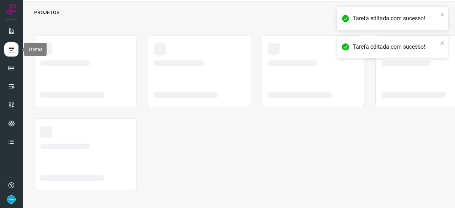
scroll to position [21, 0]
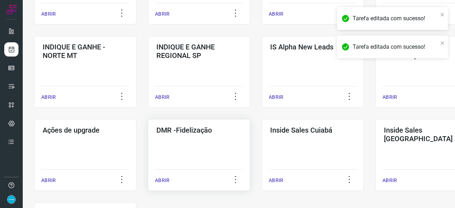
click at [163, 182] on p "ABRIR" at bounding box center [162, 180] width 15 height 7
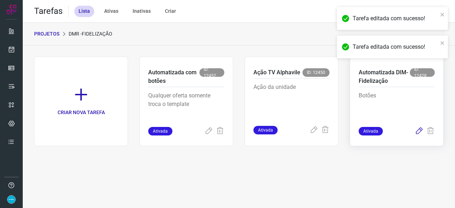
click at [419, 131] on icon at bounding box center [418, 131] width 9 height 9
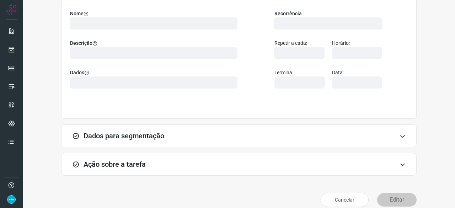
scroll to position [80, 0]
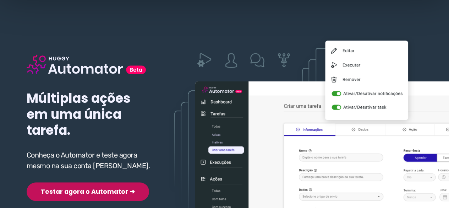
scroll to position [71, 0]
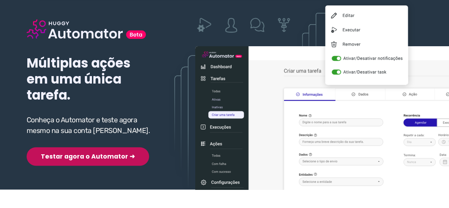
click at [69, 158] on button "Testar agora o Automator ➜" at bounding box center [88, 156] width 123 height 18
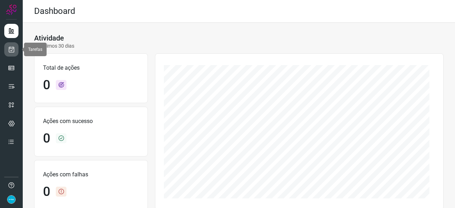
click at [12, 49] on icon at bounding box center [11, 49] width 7 height 7
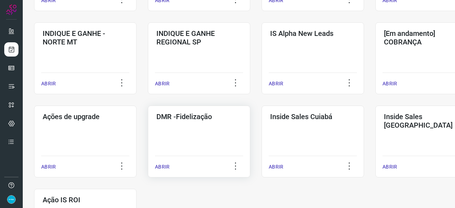
scroll to position [284, 0]
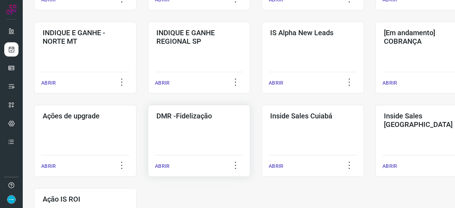
click at [163, 164] on p "ABRIR" at bounding box center [162, 165] width 15 height 7
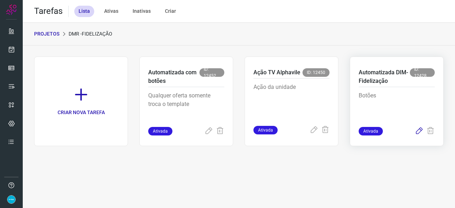
click at [419, 132] on icon at bounding box center [418, 131] width 9 height 9
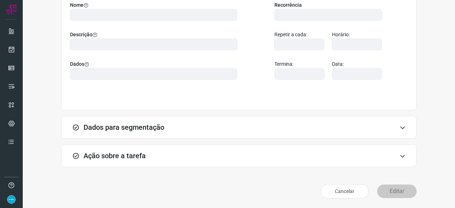
scroll to position [69, 0]
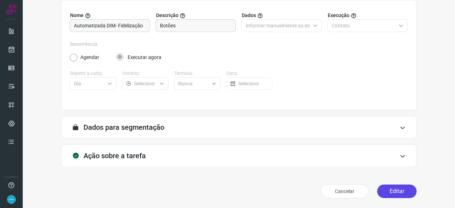
click at [390, 188] on button "Editar" at bounding box center [396, 190] width 39 height 13
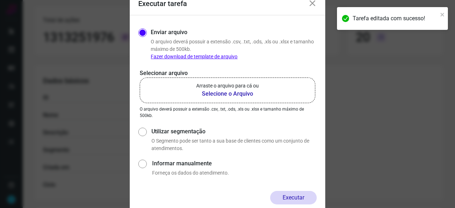
click at [207, 96] on b "Selecione o Arquivo" at bounding box center [227, 94] width 63 height 9
click at [0, 0] on input "Arraste o arquivo para cá ou Selecione o Arquivo" at bounding box center [0, 0] width 0 height 0
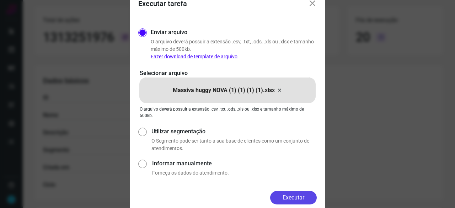
click at [301, 196] on button "Executar" at bounding box center [293, 197] width 47 height 13
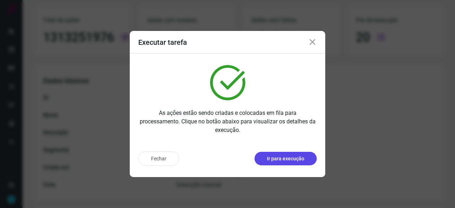
click at [288, 159] on p "Ir para execução" at bounding box center [285, 158] width 37 height 7
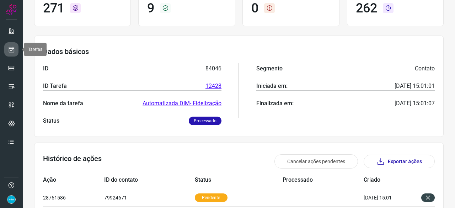
click at [13, 50] on icon at bounding box center [11, 49] width 7 height 7
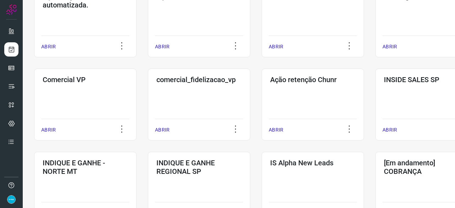
scroll to position [234, 0]
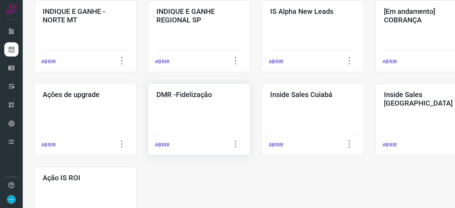
click at [163, 145] on p "ABRIR" at bounding box center [162, 144] width 15 height 7
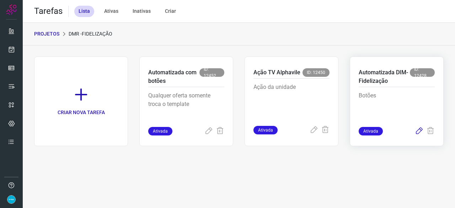
click at [418, 130] on icon at bounding box center [418, 131] width 9 height 9
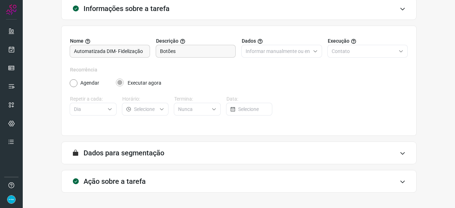
scroll to position [69, 0]
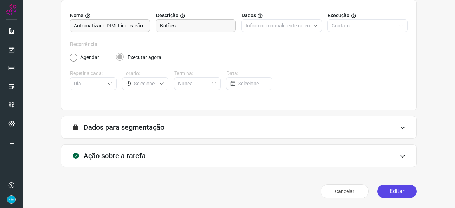
click at [383, 193] on button "Editar" at bounding box center [396, 190] width 39 height 13
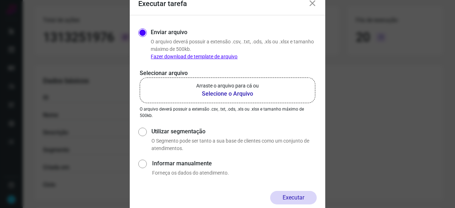
click at [214, 93] on b "Selecione o Arquivo" at bounding box center [227, 94] width 63 height 9
click at [0, 0] on input "Arraste o arquivo para cá ou Selecione o Arquivo" at bounding box center [0, 0] width 0 height 0
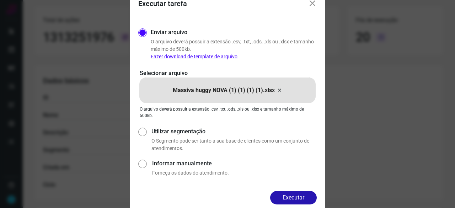
click at [300, 195] on button "Executar" at bounding box center [293, 197] width 47 height 13
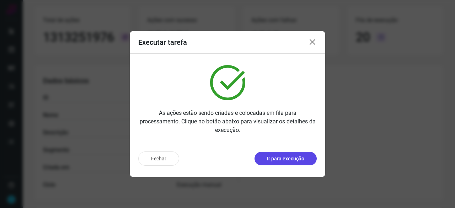
click at [281, 160] on p "Ir para execução" at bounding box center [285, 158] width 37 height 7
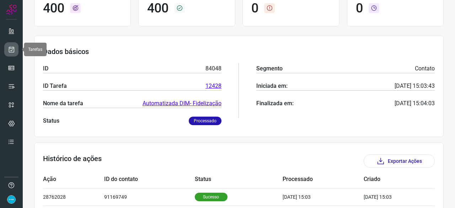
click at [9, 48] on icon at bounding box center [11, 49] width 7 height 7
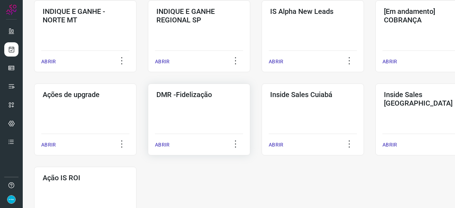
click at [167, 146] on p "ABRIR" at bounding box center [162, 144] width 15 height 7
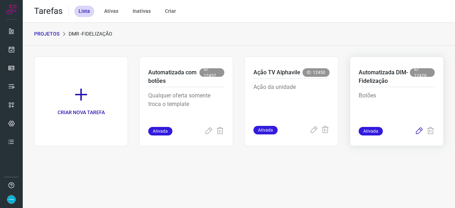
click at [415, 130] on icon at bounding box center [418, 131] width 9 height 9
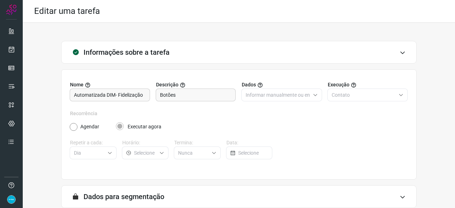
scroll to position [69, 0]
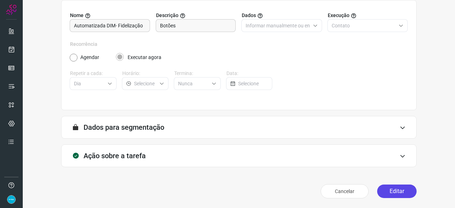
click at [393, 194] on button "Editar" at bounding box center [396, 190] width 39 height 13
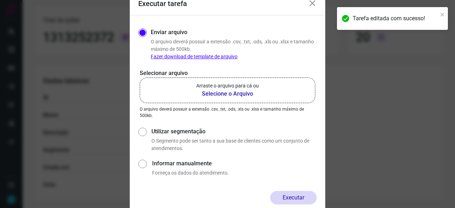
click at [205, 93] on b "Selecione o Arquivo" at bounding box center [227, 94] width 63 height 9
click at [0, 0] on input "Arraste o arquivo para cá ou Selecione o Arquivo" at bounding box center [0, 0] width 0 height 0
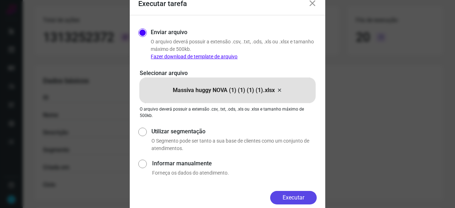
click at [311, 198] on button "Executar" at bounding box center [293, 197] width 47 height 13
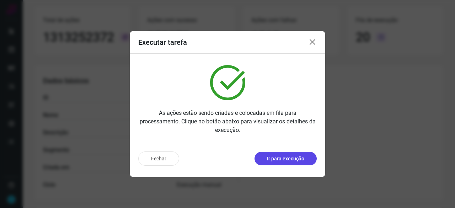
click at [285, 159] on p "Ir para execução" at bounding box center [285, 158] width 37 height 7
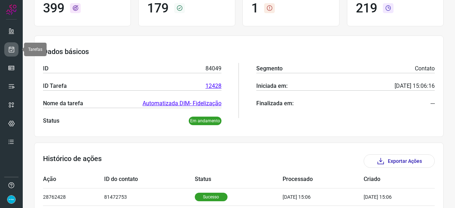
click at [10, 49] on icon at bounding box center [11, 49] width 7 height 7
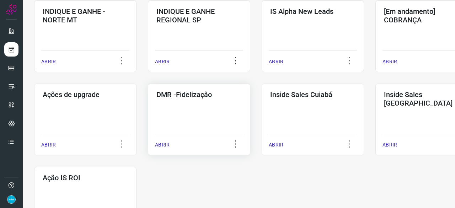
click at [168, 143] on p "ABRIR" at bounding box center [162, 144] width 15 height 7
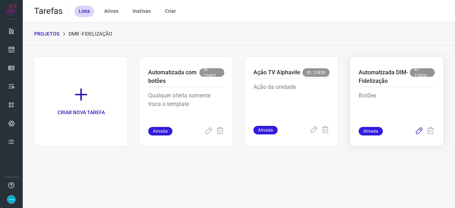
click at [418, 129] on icon at bounding box center [418, 131] width 9 height 9
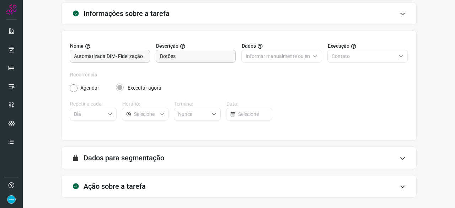
scroll to position [69, 0]
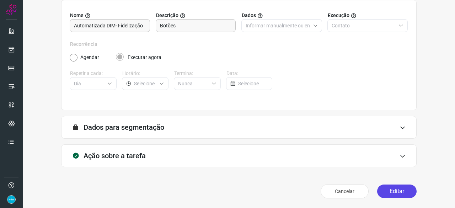
click at [386, 187] on button "Editar" at bounding box center [396, 190] width 39 height 13
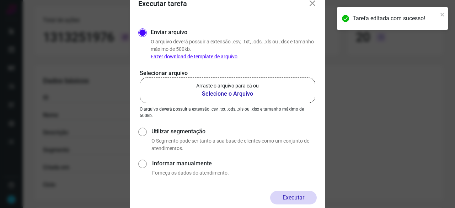
click at [221, 93] on b "Selecione o Arquivo" at bounding box center [227, 94] width 63 height 9
click at [0, 0] on input "Arraste o arquivo para cá ou Selecione o Arquivo" at bounding box center [0, 0] width 0 height 0
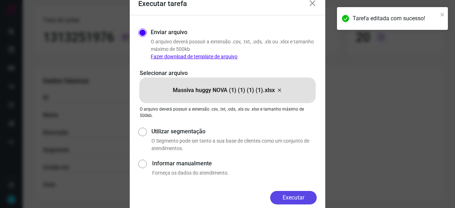
click at [297, 202] on button "Executar" at bounding box center [293, 197] width 47 height 13
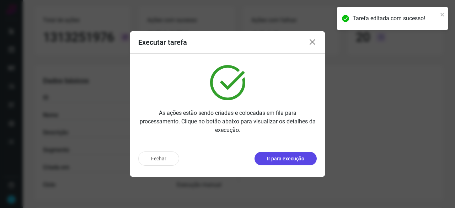
click at [293, 158] on p "Ir para execução" at bounding box center [285, 158] width 37 height 7
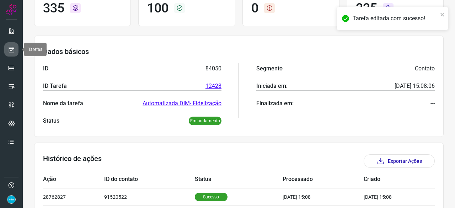
click at [11, 49] on icon at bounding box center [11, 49] width 7 height 7
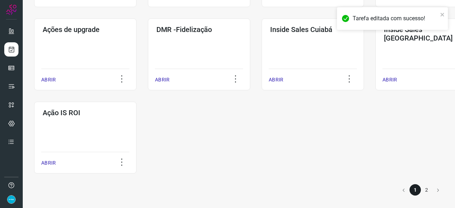
scroll to position [371, 0]
click at [163, 76] on p "ABRIR" at bounding box center [162, 79] width 15 height 7
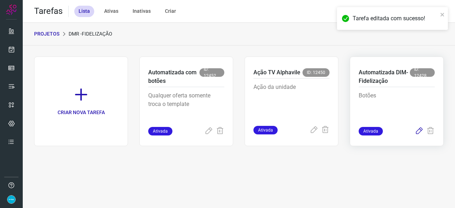
click at [419, 130] on icon at bounding box center [418, 131] width 9 height 9
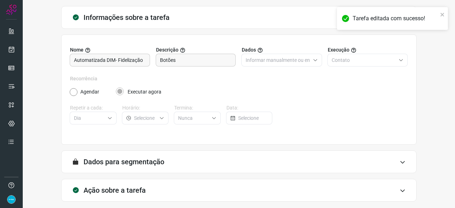
scroll to position [69, 0]
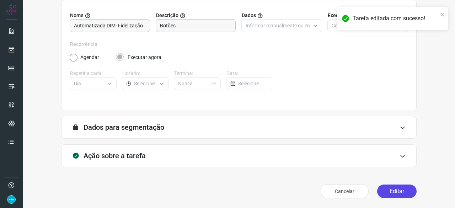
click at [396, 192] on button "Editar" at bounding box center [396, 190] width 39 height 13
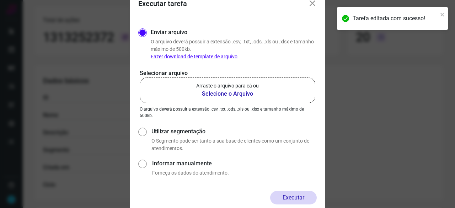
click at [214, 94] on b "Selecione o Arquivo" at bounding box center [227, 94] width 63 height 9
click at [0, 0] on input "Arraste o arquivo para cá ou Selecione o Arquivo" at bounding box center [0, 0] width 0 height 0
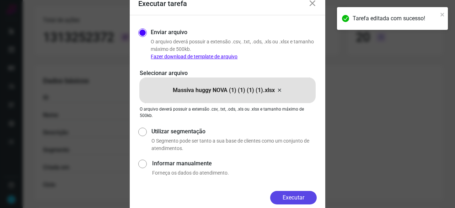
click at [286, 199] on button "Executar" at bounding box center [293, 197] width 47 height 13
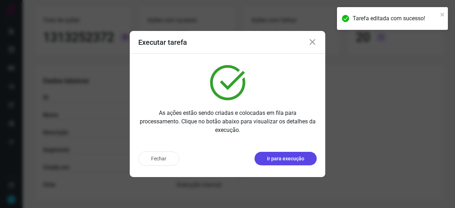
click at [293, 161] on p "Ir para execução" at bounding box center [285, 158] width 37 height 7
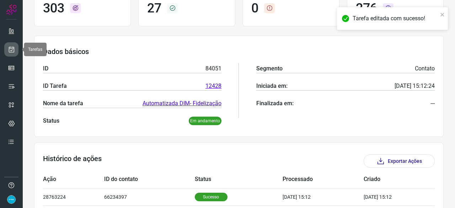
click at [12, 48] on icon at bounding box center [11, 49] width 7 height 7
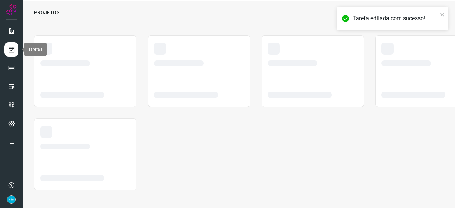
scroll to position [21, 0]
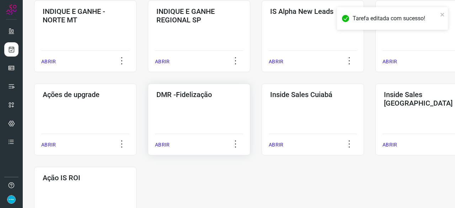
click at [163, 148] on p "ABRIR" at bounding box center [162, 144] width 15 height 7
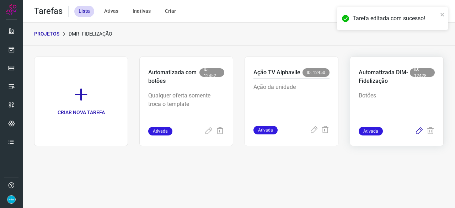
click at [420, 131] on icon at bounding box center [418, 131] width 9 height 9
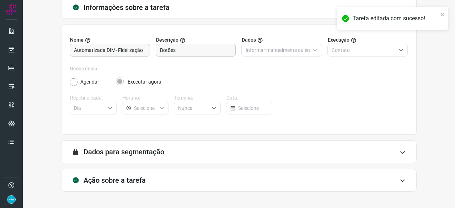
scroll to position [34, 0]
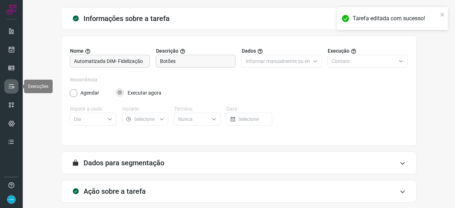
click at [11, 85] on icon at bounding box center [11, 86] width 7 height 7
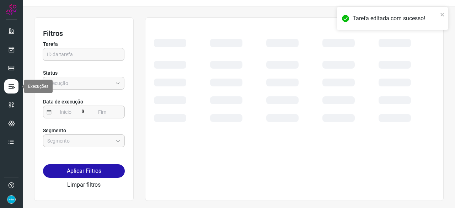
scroll to position [16, 0]
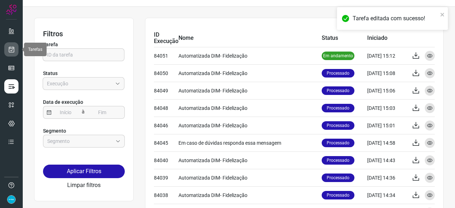
click at [10, 49] on icon at bounding box center [11, 49] width 7 height 7
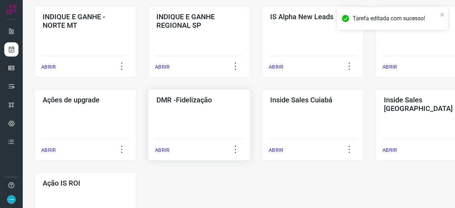
click at [160, 150] on p "ABRIR" at bounding box center [162, 149] width 15 height 7
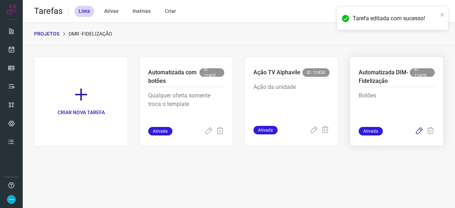
click at [420, 129] on icon at bounding box center [418, 131] width 9 height 9
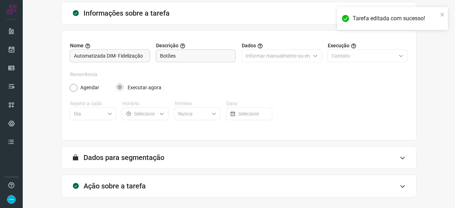
scroll to position [69, 0]
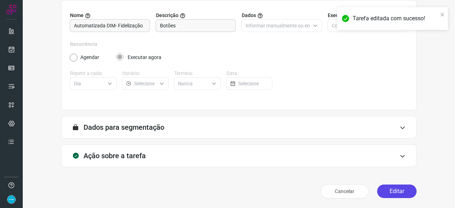
click at [383, 191] on button "Editar" at bounding box center [396, 190] width 39 height 13
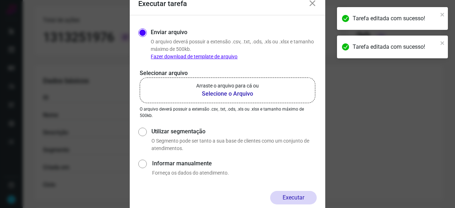
click at [220, 96] on b "Selecione o Arquivo" at bounding box center [227, 94] width 63 height 9
click at [0, 0] on input "Arraste o arquivo para cá ou Selecione o Arquivo" at bounding box center [0, 0] width 0 height 0
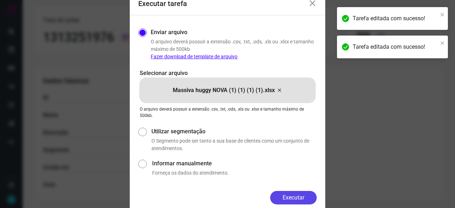
click at [282, 194] on button "Executar" at bounding box center [293, 197] width 47 height 13
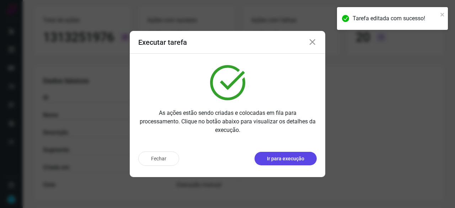
click at [272, 161] on p "Ir para execução" at bounding box center [285, 158] width 37 height 7
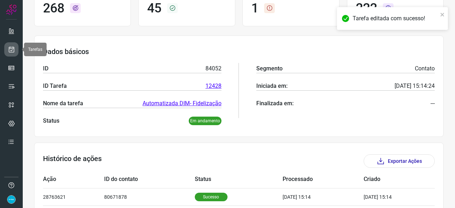
click at [12, 48] on icon at bounding box center [11, 49] width 7 height 7
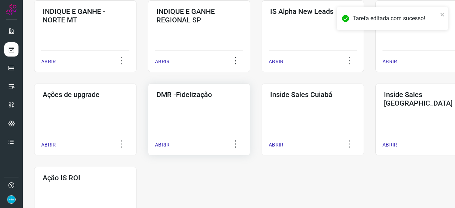
click at [166, 143] on p "ABRIR" at bounding box center [162, 144] width 15 height 7
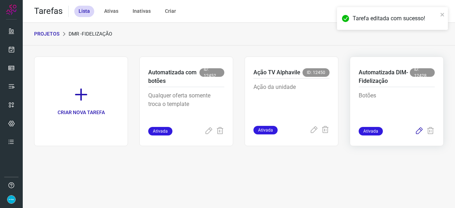
click at [418, 131] on icon at bounding box center [418, 131] width 9 height 9
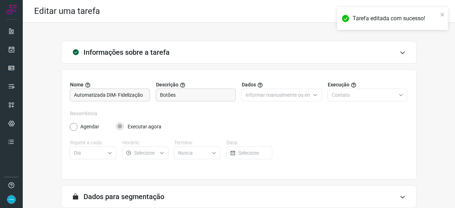
scroll to position [69, 0]
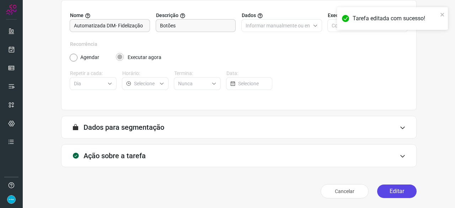
click at [395, 192] on button "Editar" at bounding box center [396, 190] width 39 height 13
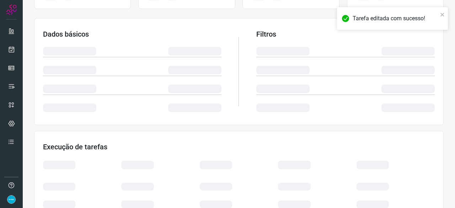
scroll to position [140, 0]
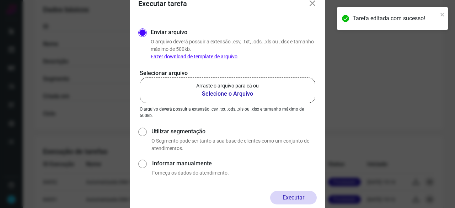
click at [235, 93] on b "Selecione o Arquivo" at bounding box center [227, 94] width 63 height 9
click at [0, 0] on input "Arraste o arquivo para cá ou Selecione o Arquivo" at bounding box center [0, 0] width 0 height 0
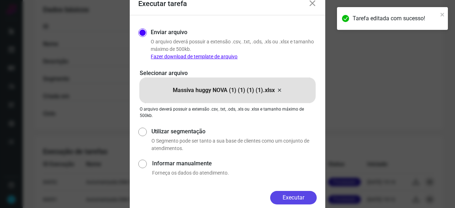
click at [294, 195] on button "Executar" at bounding box center [293, 197] width 47 height 13
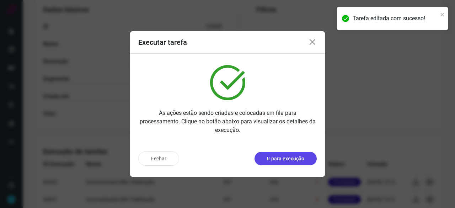
click at [293, 159] on p "Ir para execução" at bounding box center [285, 158] width 37 height 7
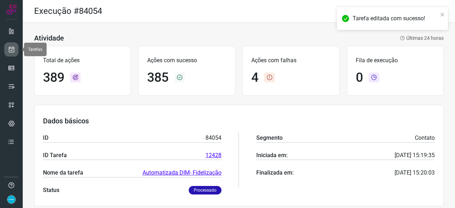
click at [12, 49] on icon at bounding box center [11, 49] width 7 height 7
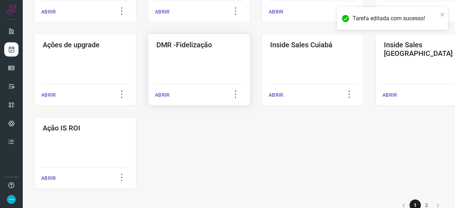
click at [160, 96] on p "ABRIR" at bounding box center [162, 94] width 15 height 7
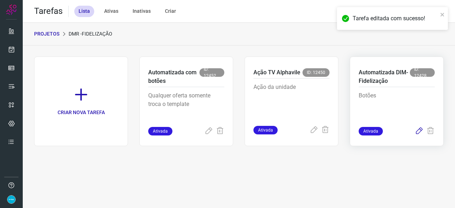
click at [419, 130] on icon at bounding box center [418, 131] width 9 height 9
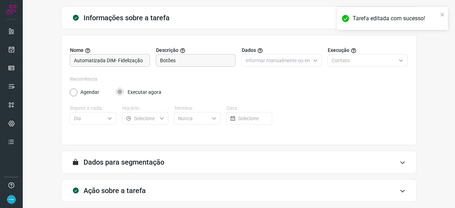
scroll to position [69, 0]
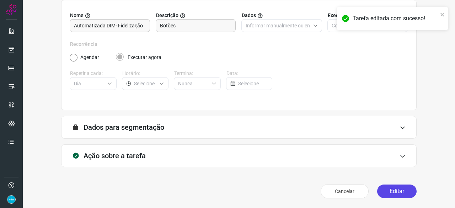
click at [400, 189] on button "Editar" at bounding box center [396, 190] width 39 height 13
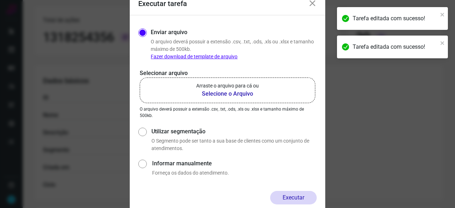
click at [216, 92] on b "Selecione o Arquivo" at bounding box center [227, 94] width 63 height 9
click at [0, 0] on input "Arraste o arquivo para cá ou Selecione o Arquivo" at bounding box center [0, 0] width 0 height 0
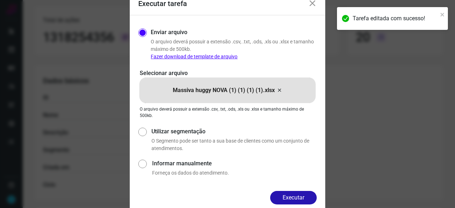
click at [310, 199] on button "Executar" at bounding box center [293, 197] width 47 height 13
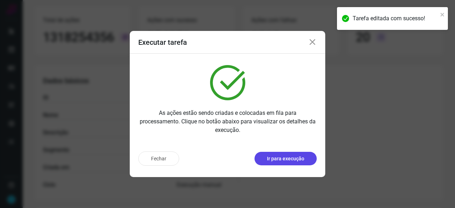
click at [286, 157] on p "Ir para execução" at bounding box center [285, 158] width 37 height 7
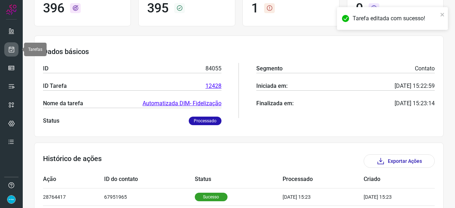
click at [11, 48] on icon at bounding box center [11, 49] width 7 height 7
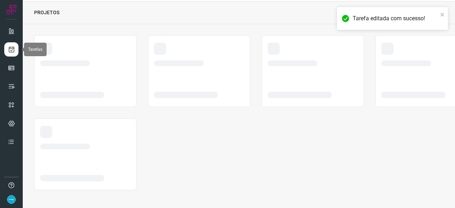
scroll to position [21, 0]
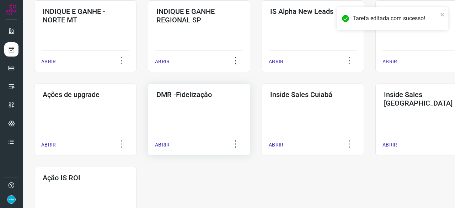
click at [161, 143] on p "ABRIR" at bounding box center [162, 144] width 15 height 7
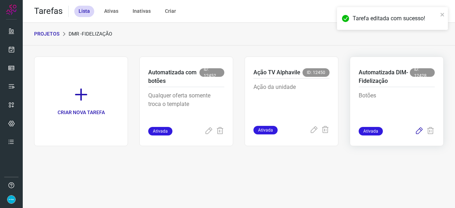
click at [421, 130] on icon at bounding box center [418, 131] width 9 height 9
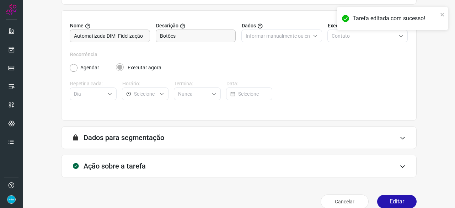
scroll to position [69, 0]
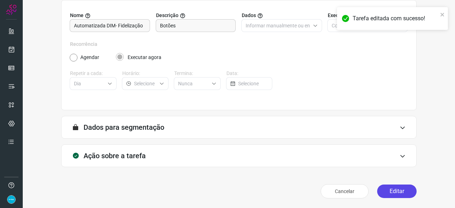
click at [385, 191] on button "Editar" at bounding box center [396, 190] width 39 height 13
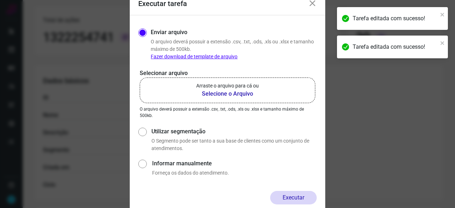
click at [215, 95] on b "Selecione o Arquivo" at bounding box center [227, 94] width 63 height 9
click at [0, 0] on input "Arraste o arquivo para cá ou Selecione o Arquivo" at bounding box center [0, 0] width 0 height 0
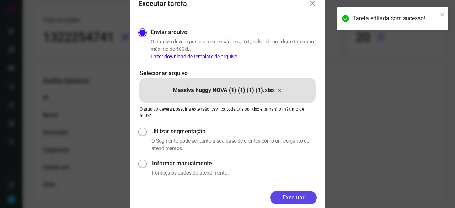
click at [304, 193] on button "Executar" at bounding box center [293, 197] width 47 height 13
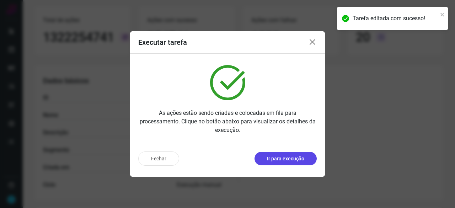
click at [273, 161] on p "Ir para execução" at bounding box center [285, 158] width 37 height 7
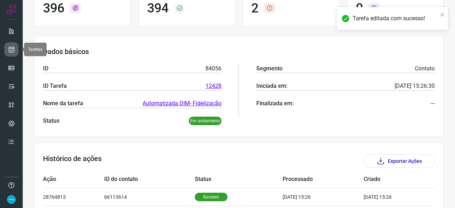
click at [12, 49] on icon at bounding box center [11, 49] width 7 height 7
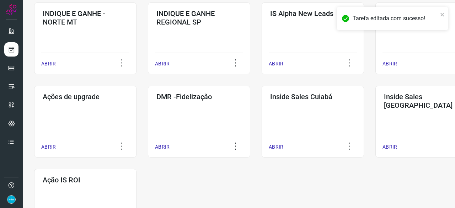
scroll to position [341, 0]
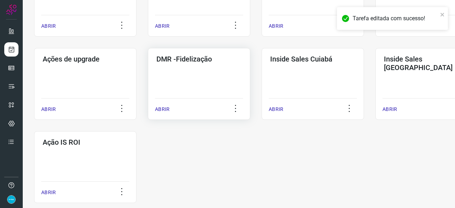
click at [165, 109] on p "ABRIR" at bounding box center [162, 108] width 15 height 7
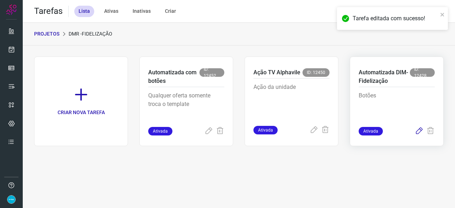
click at [418, 130] on icon at bounding box center [418, 131] width 9 height 9
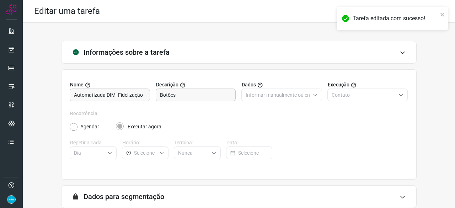
scroll to position [69, 0]
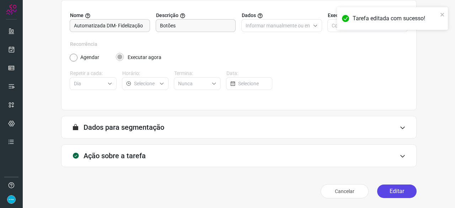
click at [383, 191] on button "Editar" at bounding box center [396, 190] width 39 height 13
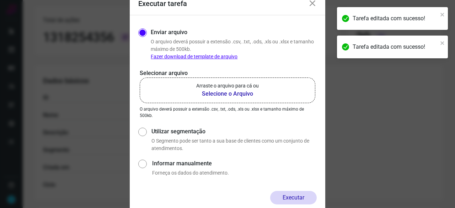
click at [217, 96] on b "Selecione o Arquivo" at bounding box center [227, 94] width 63 height 9
click at [0, 0] on input "Arraste o arquivo para cá ou Selecione o Arquivo" at bounding box center [0, 0] width 0 height 0
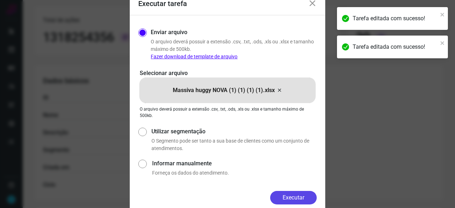
click at [296, 201] on button "Executar" at bounding box center [293, 197] width 47 height 13
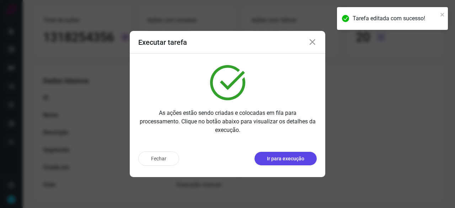
click at [278, 162] on p "Ir para execução" at bounding box center [285, 158] width 37 height 7
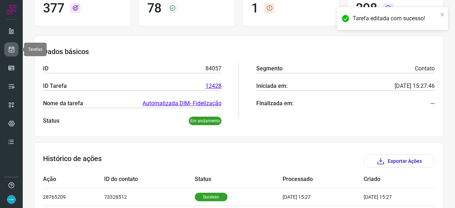
click at [10, 49] on icon at bounding box center [11, 49] width 7 height 7
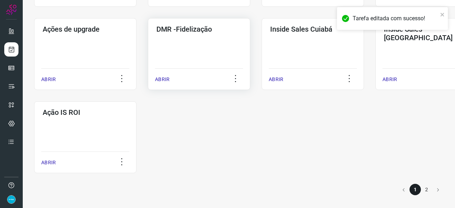
click at [164, 78] on p "ABRIR" at bounding box center [162, 79] width 15 height 7
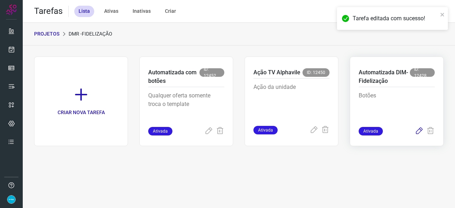
click at [419, 131] on icon at bounding box center [418, 131] width 9 height 9
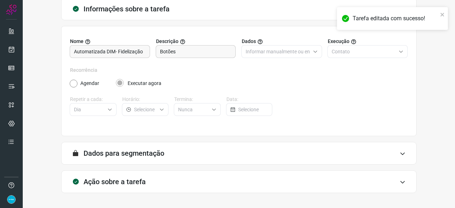
scroll to position [69, 0]
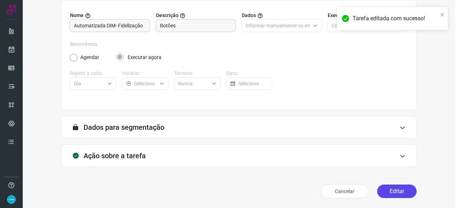
click at [392, 191] on button "Editar" at bounding box center [396, 190] width 39 height 13
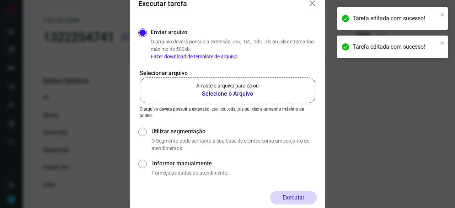
click at [210, 94] on b "Selecione o Arquivo" at bounding box center [227, 94] width 63 height 9
click at [0, 0] on input "Arraste o arquivo para cá ou Selecione o Arquivo" at bounding box center [0, 0] width 0 height 0
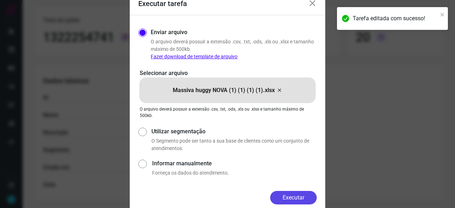
click at [296, 197] on button "Executar" at bounding box center [293, 197] width 47 height 13
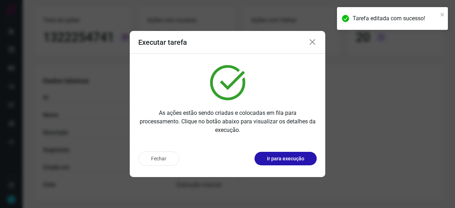
click at [280, 161] on p "Ir para execução" at bounding box center [285, 158] width 37 height 7
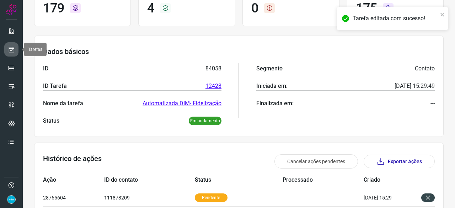
click at [10, 46] on icon at bounding box center [11, 49] width 7 height 7
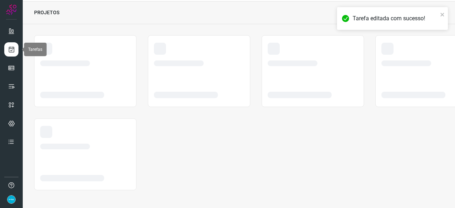
scroll to position [21, 0]
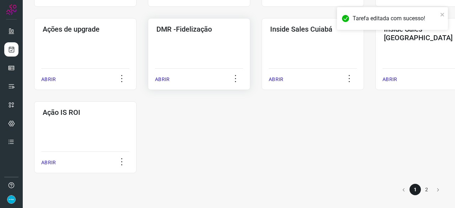
click at [164, 80] on p "ABRIR" at bounding box center [162, 79] width 15 height 7
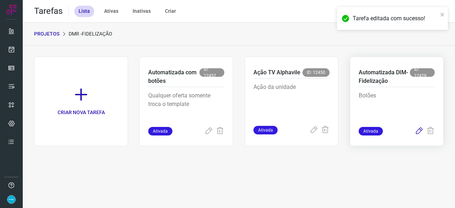
click at [418, 131] on icon at bounding box center [418, 131] width 9 height 9
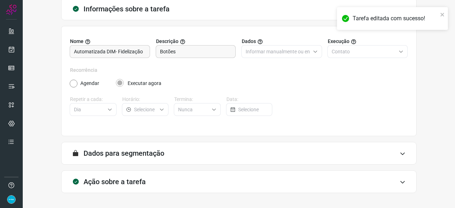
scroll to position [69, 0]
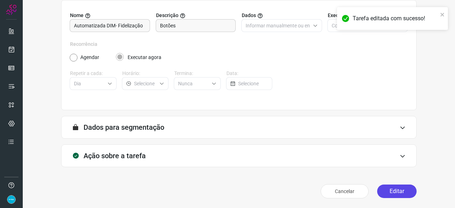
click at [391, 189] on button "Editar" at bounding box center [396, 190] width 39 height 13
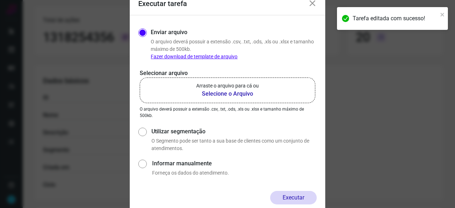
click at [313, 7] on icon at bounding box center [312, 3] width 9 height 9
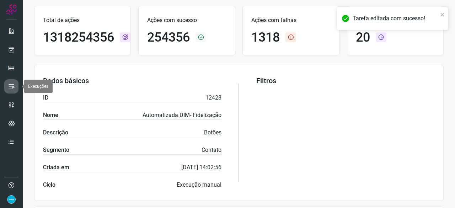
click at [11, 86] on icon at bounding box center [11, 86] width 7 height 7
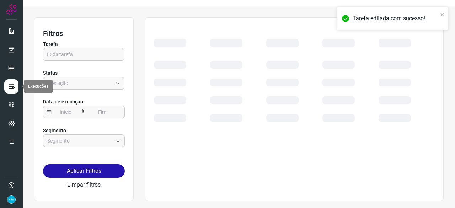
scroll to position [16, 0]
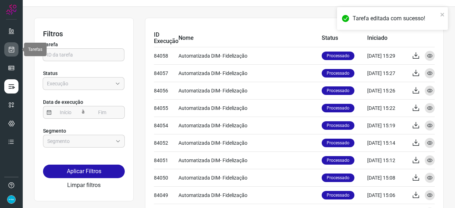
click at [13, 48] on icon at bounding box center [11, 49] width 7 height 7
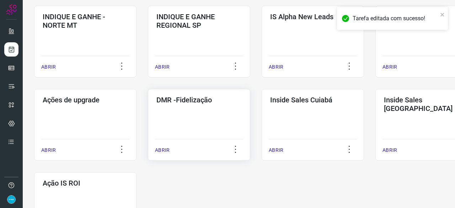
click at [167, 150] on p "ABRIR" at bounding box center [162, 149] width 15 height 7
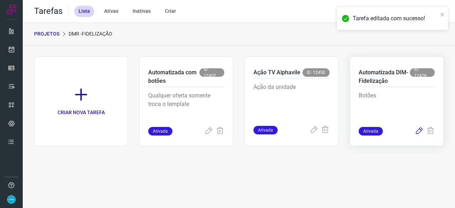
click at [419, 129] on icon at bounding box center [418, 131] width 9 height 9
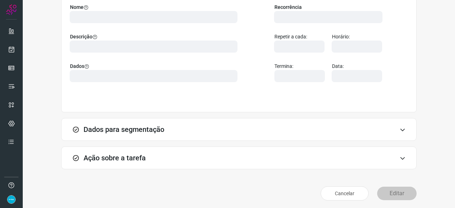
scroll to position [80, 0]
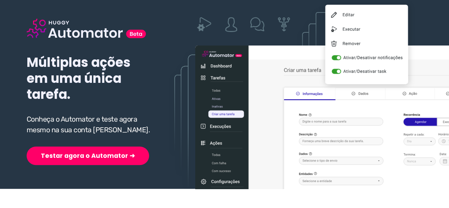
scroll to position [107, 0]
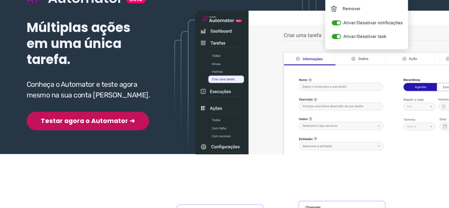
click at [90, 124] on button "Testar agora o Automator ➜" at bounding box center [88, 121] width 123 height 18
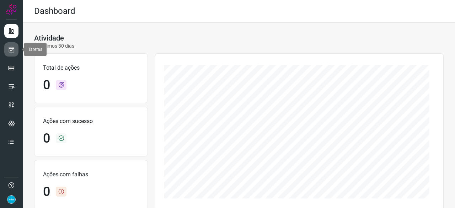
click at [12, 50] on icon at bounding box center [11, 49] width 7 height 7
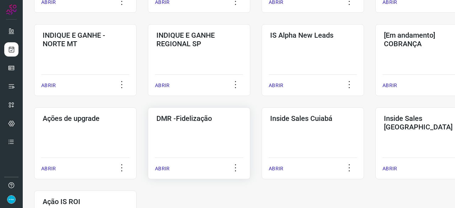
scroll to position [284, 0]
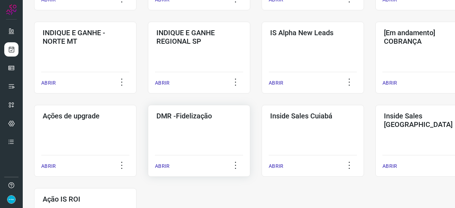
click at [161, 167] on p "ABRIR" at bounding box center [162, 165] width 15 height 7
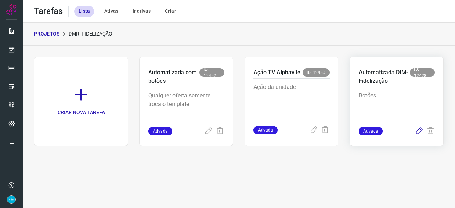
click at [418, 129] on icon at bounding box center [418, 131] width 9 height 9
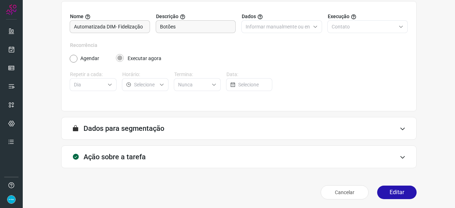
scroll to position [69, 0]
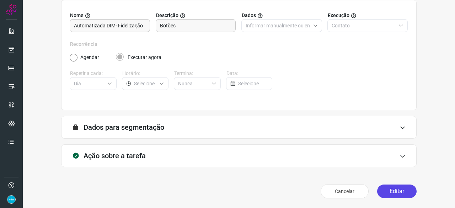
click at [390, 191] on button "Editar" at bounding box center [396, 190] width 39 height 13
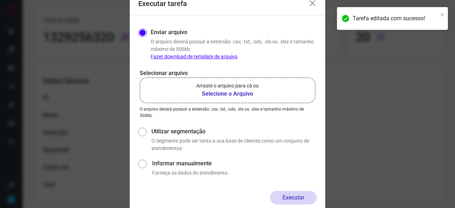
click at [224, 93] on b "Selecione o Arquivo" at bounding box center [227, 94] width 63 height 9
click at [0, 0] on input "Arraste o arquivo para cá ou Selecione o Arquivo" at bounding box center [0, 0] width 0 height 0
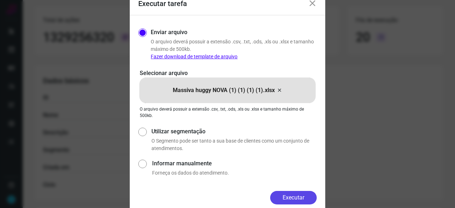
click at [289, 194] on button "Executar" at bounding box center [293, 197] width 47 height 13
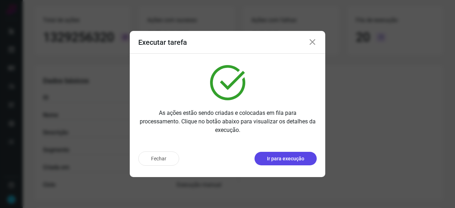
click at [298, 161] on p "Ir para execução" at bounding box center [285, 158] width 37 height 7
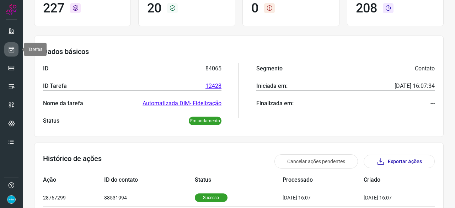
click at [14, 49] on icon at bounding box center [11, 49] width 7 height 7
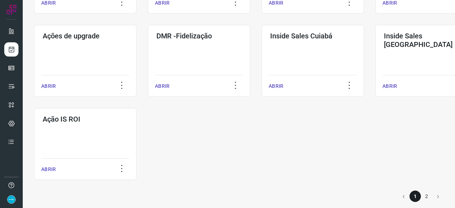
scroll to position [371, 0]
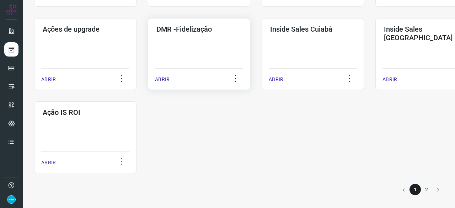
click at [162, 79] on p "ABRIR" at bounding box center [162, 79] width 15 height 7
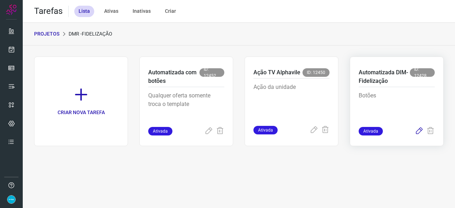
click at [419, 132] on icon at bounding box center [418, 131] width 9 height 9
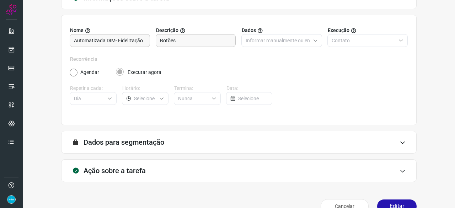
scroll to position [69, 0]
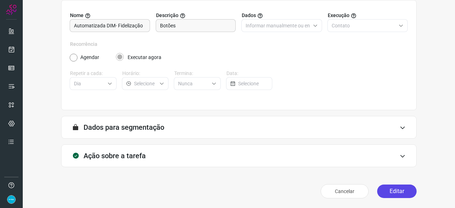
click at [386, 193] on button "Editar" at bounding box center [396, 190] width 39 height 13
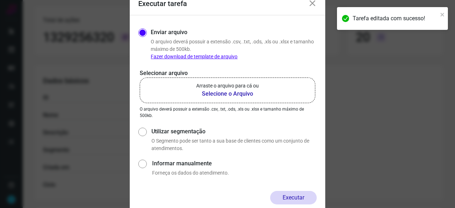
click at [205, 93] on b "Selecione o Arquivo" at bounding box center [227, 94] width 63 height 9
click at [0, 0] on input "Arraste o arquivo para cá ou Selecione o Arquivo" at bounding box center [0, 0] width 0 height 0
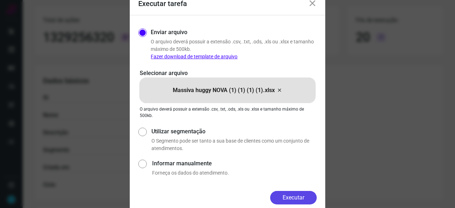
click at [295, 199] on button "Executar" at bounding box center [293, 197] width 47 height 13
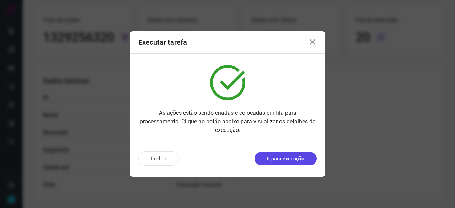
click at [290, 159] on p "Ir para execução" at bounding box center [285, 158] width 37 height 7
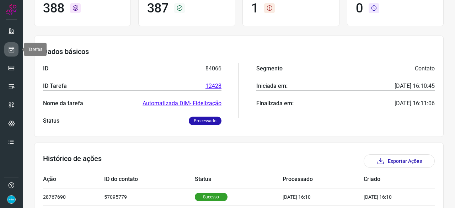
click at [17, 51] on link at bounding box center [11, 49] width 14 height 14
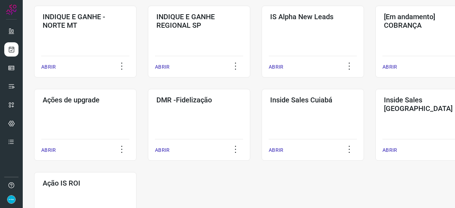
scroll to position [341, 0]
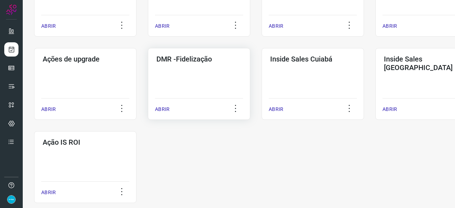
click at [158, 110] on p "ABRIR" at bounding box center [162, 108] width 15 height 7
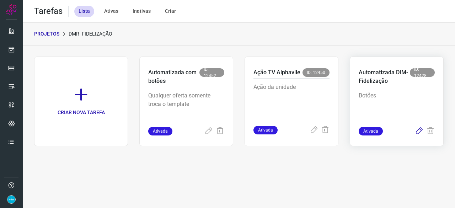
click at [421, 131] on icon at bounding box center [418, 131] width 9 height 9
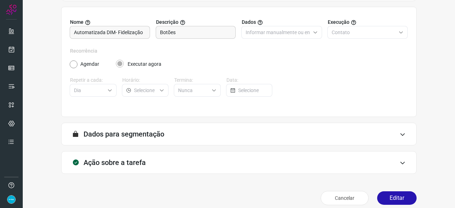
scroll to position [69, 0]
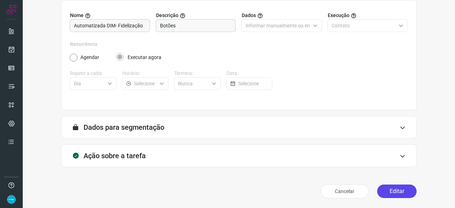
click at [385, 191] on button "Editar" at bounding box center [396, 190] width 39 height 13
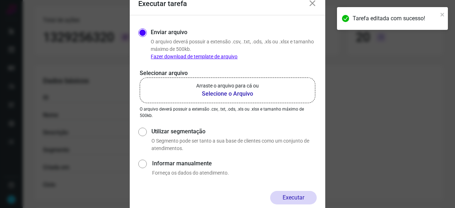
click at [213, 95] on b "Selecione o Arquivo" at bounding box center [227, 94] width 63 height 9
click at [0, 0] on input "Arraste o arquivo para cá ou Selecione o Arquivo" at bounding box center [0, 0] width 0 height 0
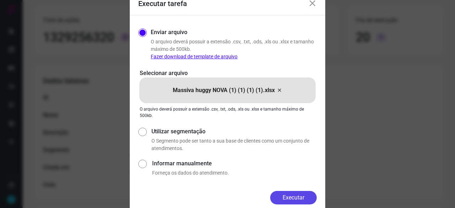
click at [293, 191] on button "Executar" at bounding box center [293, 197] width 47 height 13
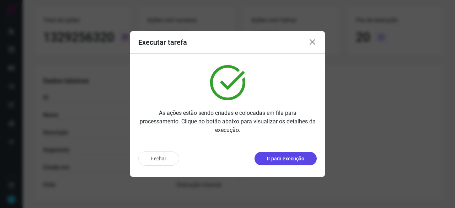
click at [294, 161] on p "Ir para execução" at bounding box center [285, 158] width 37 height 7
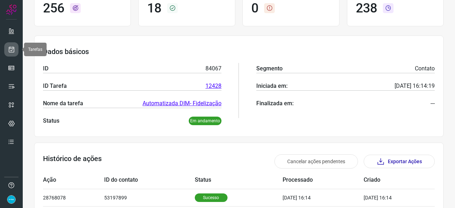
click at [12, 49] on icon at bounding box center [11, 49] width 7 height 7
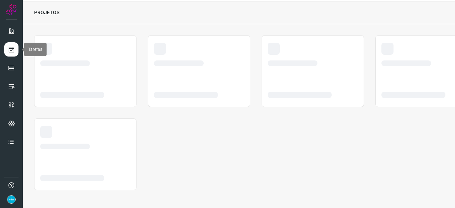
scroll to position [21, 0]
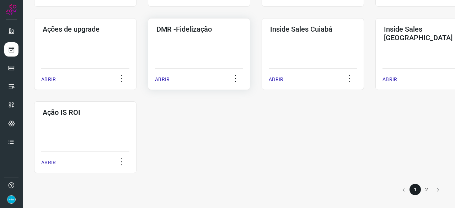
click at [166, 77] on p "ABRIR" at bounding box center [162, 79] width 15 height 7
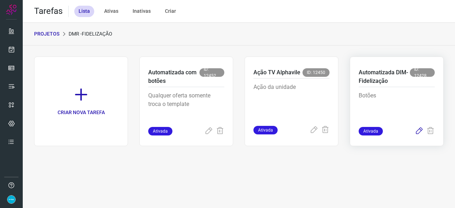
click at [419, 128] on icon at bounding box center [418, 131] width 9 height 9
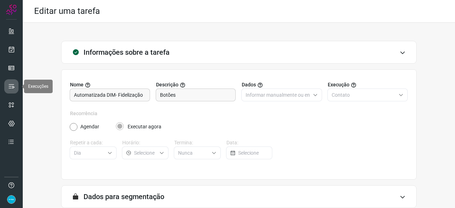
click at [12, 84] on icon at bounding box center [11, 86] width 7 height 7
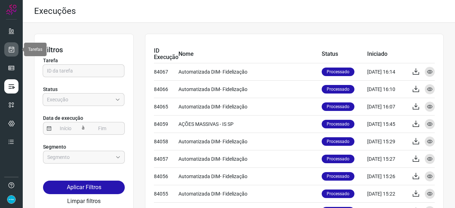
click at [12, 47] on icon at bounding box center [11, 49] width 7 height 7
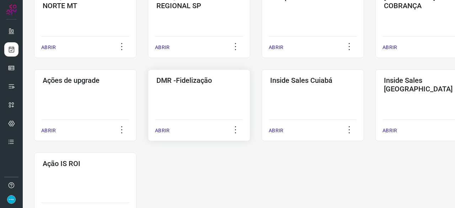
click at [165, 128] on p "ABRIR" at bounding box center [162, 130] width 15 height 7
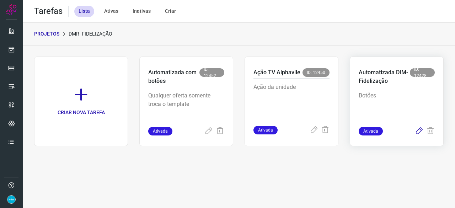
click at [420, 130] on icon at bounding box center [418, 131] width 9 height 9
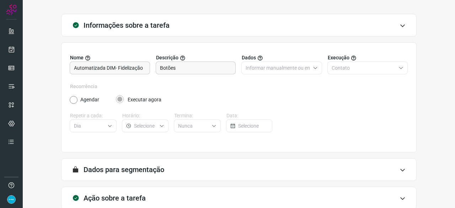
scroll to position [69, 0]
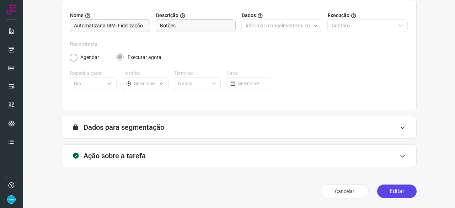
click at [409, 189] on button "Editar" at bounding box center [396, 190] width 39 height 13
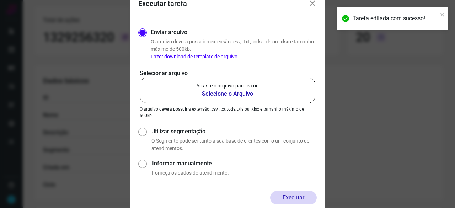
click at [220, 94] on b "Selecione o Arquivo" at bounding box center [227, 94] width 63 height 9
click at [0, 0] on input "Arraste o arquivo para cá ou Selecione o Arquivo" at bounding box center [0, 0] width 0 height 0
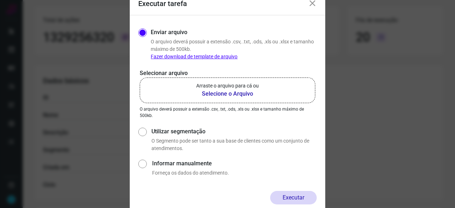
click at [220, 97] on b "Selecione o Arquivo" at bounding box center [227, 94] width 63 height 9
click at [0, 0] on input "Arraste o arquivo para cá ou Selecione o Arquivo" at bounding box center [0, 0] width 0 height 0
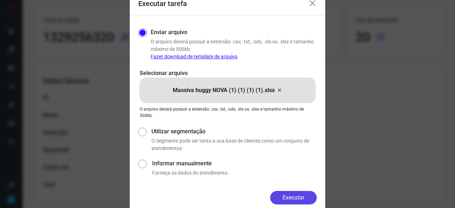
click at [293, 200] on button "Executar" at bounding box center [293, 197] width 47 height 13
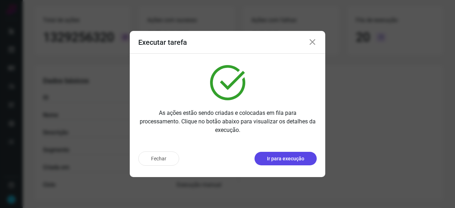
click at [294, 159] on p "Ir para execução" at bounding box center [285, 158] width 37 height 7
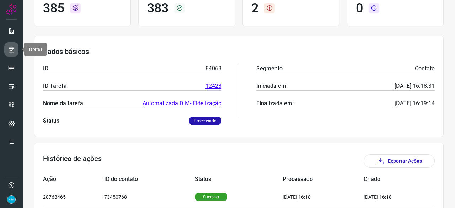
click at [8, 48] on icon at bounding box center [11, 49] width 7 height 7
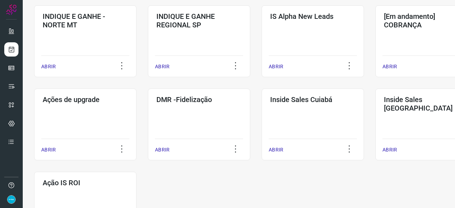
scroll to position [305, 0]
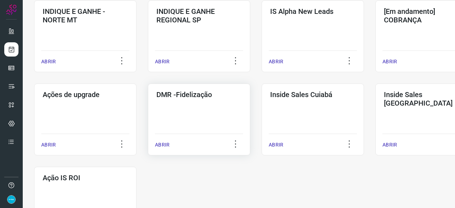
click at [167, 143] on p "ABRIR" at bounding box center [162, 144] width 15 height 7
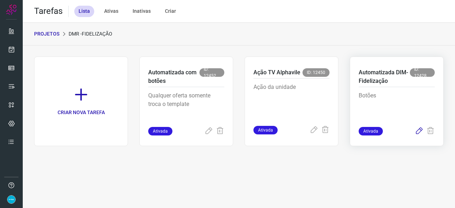
click at [419, 128] on icon at bounding box center [418, 131] width 9 height 9
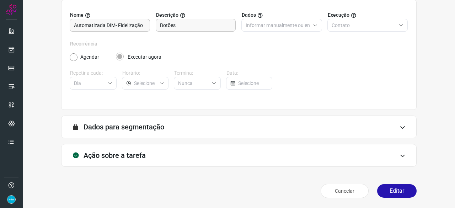
scroll to position [69, 0]
click at [400, 193] on button "Editar" at bounding box center [396, 190] width 39 height 13
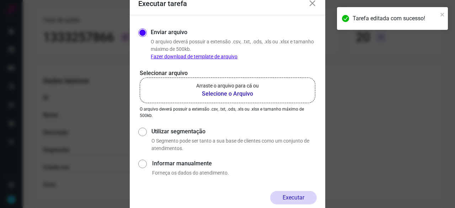
click at [212, 93] on b "Selecione o Arquivo" at bounding box center [227, 94] width 63 height 9
click at [0, 0] on input "Arraste o arquivo para cá ou Selecione o Arquivo" at bounding box center [0, 0] width 0 height 0
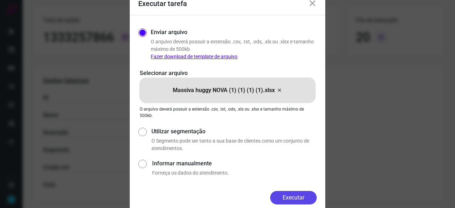
click at [294, 199] on button "Executar" at bounding box center [293, 197] width 47 height 13
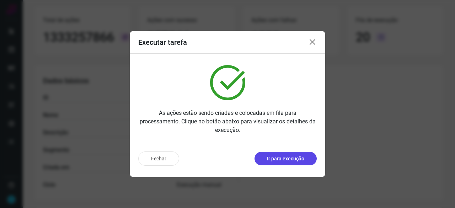
click at [278, 162] on p "Ir para execução" at bounding box center [285, 158] width 37 height 7
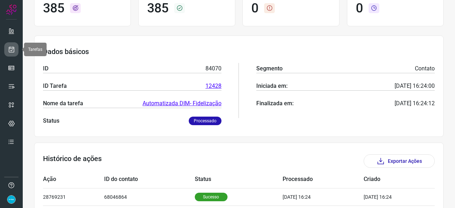
click at [12, 50] on icon at bounding box center [11, 49] width 7 height 7
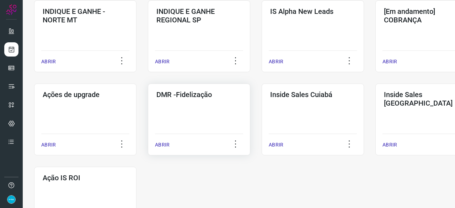
click at [162, 146] on p "ABRIR" at bounding box center [162, 144] width 15 height 7
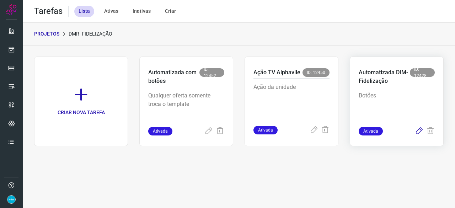
click at [418, 130] on icon at bounding box center [418, 131] width 9 height 9
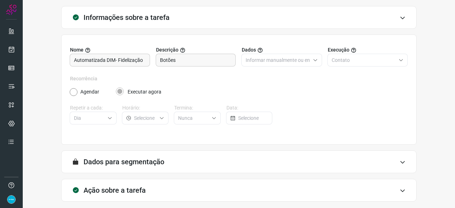
scroll to position [69, 0]
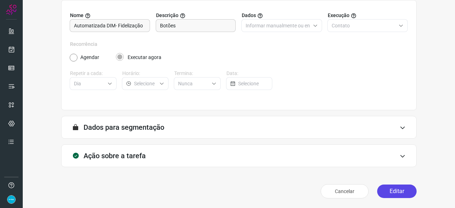
click at [392, 191] on button "Editar" at bounding box center [396, 190] width 39 height 13
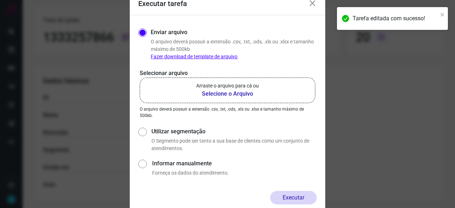
click at [226, 94] on b "Selecione o Arquivo" at bounding box center [227, 94] width 63 height 9
click at [0, 0] on input "Arraste o arquivo para cá ou Selecione o Arquivo" at bounding box center [0, 0] width 0 height 0
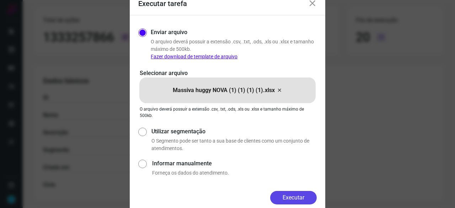
click at [294, 196] on button "Executar" at bounding box center [293, 197] width 47 height 13
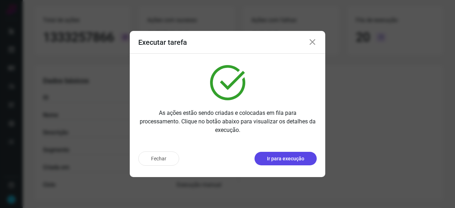
click at [281, 161] on p "Ir para execução" at bounding box center [285, 158] width 37 height 7
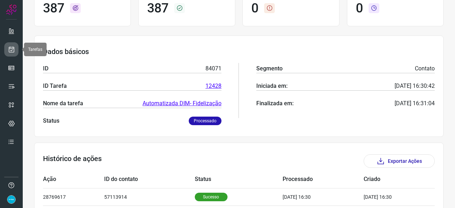
click at [9, 48] on icon at bounding box center [11, 49] width 7 height 7
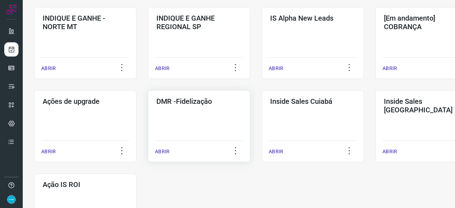
scroll to position [305, 0]
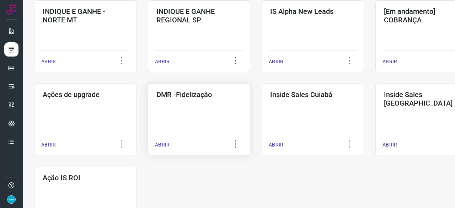
click at [162, 145] on p "ABRIR" at bounding box center [162, 144] width 15 height 7
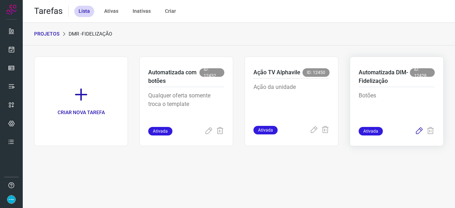
click at [418, 130] on icon at bounding box center [418, 131] width 9 height 9
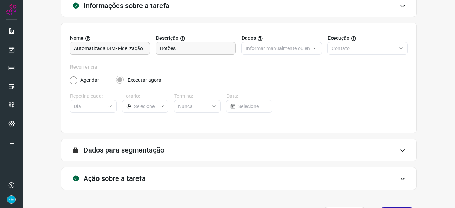
scroll to position [69, 0]
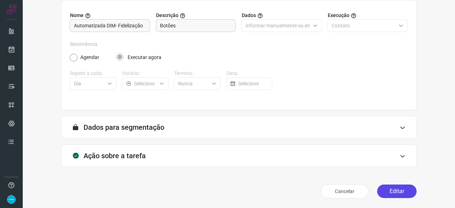
click at [402, 190] on button "Editar" at bounding box center [396, 190] width 39 height 13
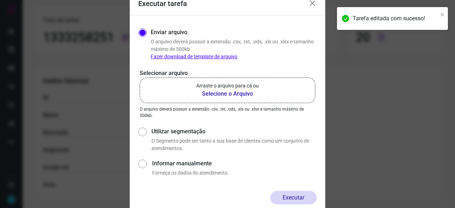
click at [224, 94] on b "Selecione o Arquivo" at bounding box center [227, 94] width 63 height 9
click at [0, 0] on input "Arraste o arquivo para cá ou Selecione o Arquivo" at bounding box center [0, 0] width 0 height 0
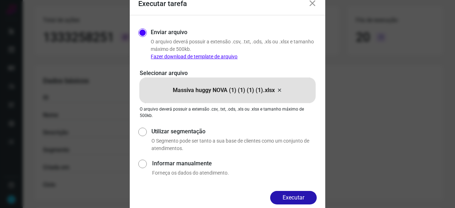
drag, startPoint x: 289, startPoint y: 196, endPoint x: 300, endPoint y: 199, distance: 10.6
click at [291, 196] on button "Executar" at bounding box center [293, 197] width 47 height 13
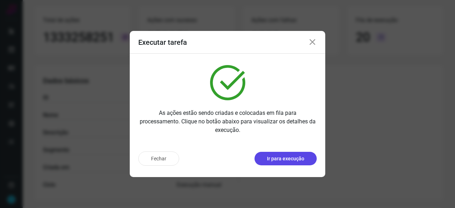
click at [279, 159] on p "Ir para execução" at bounding box center [285, 158] width 37 height 7
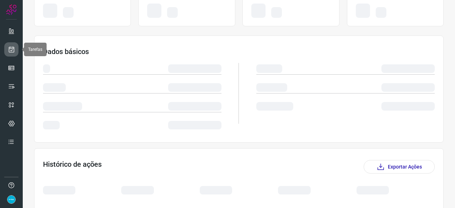
click at [9, 47] on icon at bounding box center [11, 49] width 7 height 7
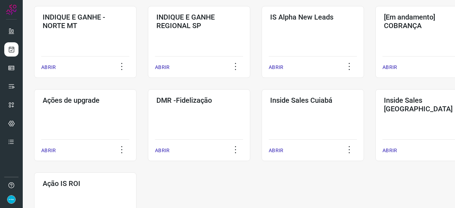
scroll to position [341, 0]
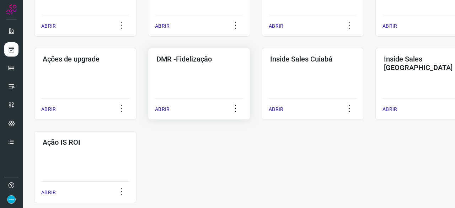
click at [164, 108] on p "ABRIR" at bounding box center [162, 108] width 15 height 7
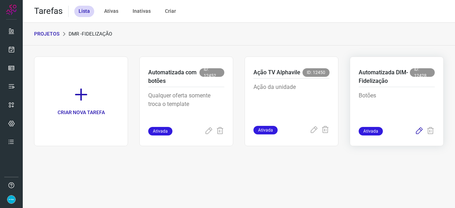
click at [420, 129] on icon at bounding box center [418, 131] width 9 height 9
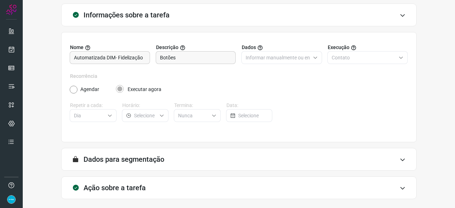
scroll to position [69, 0]
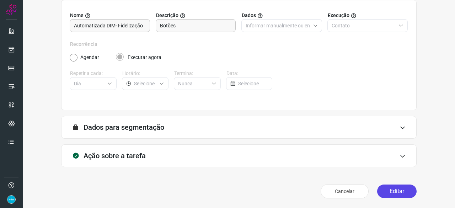
drag, startPoint x: 390, startPoint y: 189, endPoint x: 388, endPoint y: 184, distance: 5.6
click at [390, 189] on button "Editar" at bounding box center [396, 190] width 39 height 13
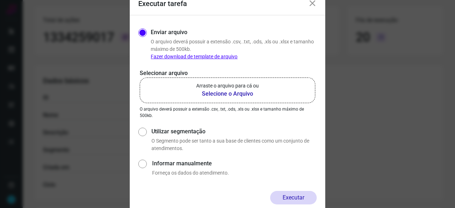
click at [242, 95] on b "Selecione o Arquivo" at bounding box center [227, 94] width 63 height 9
click at [0, 0] on input "Arraste o arquivo para cá ou Selecione o Arquivo" at bounding box center [0, 0] width 0 height 0
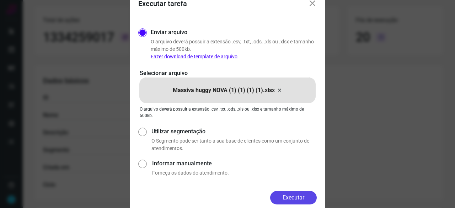
click at [289, 199] on button "Executar" at bounding box center [293, 197] width 47 height 13
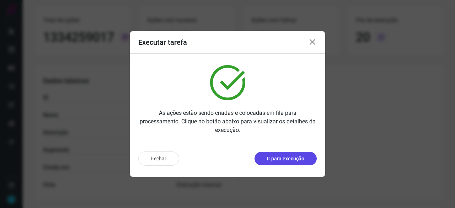
click at [275, 154] on button "Ir para execução" at bounding box center [285, 158] width 62 height 13
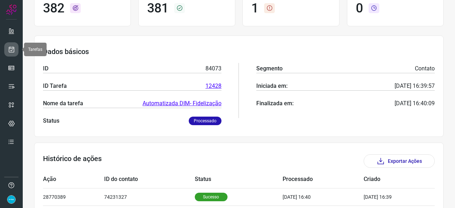
click at [10, 51] on icon at bounding box center [11, 49] width 7 height 7
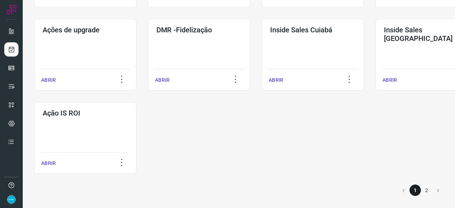
scroll to position [371, 0]
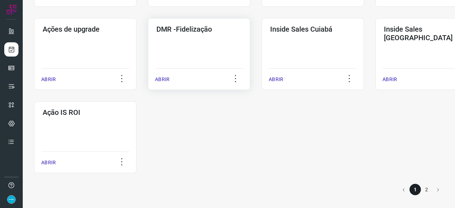
click at [163, 78] on p "ABRIR" at bounding box center [162, 79] width 15 height 7
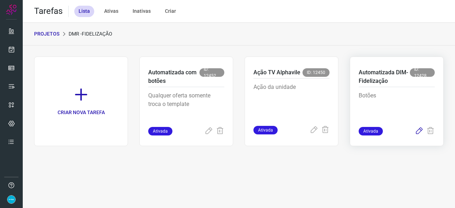
click at [422, 130] on icon at bounding box center [418, 131] width 9 height 9
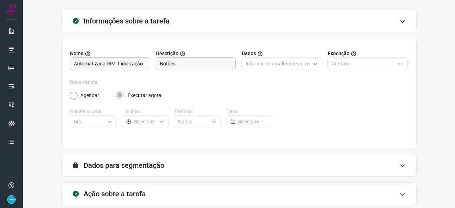
scroll to position [69, 0]
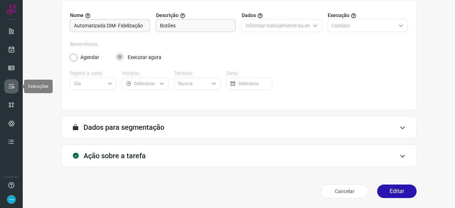
click at [10, 86] on icon at bounding box center [11, 86] width 7 height 7
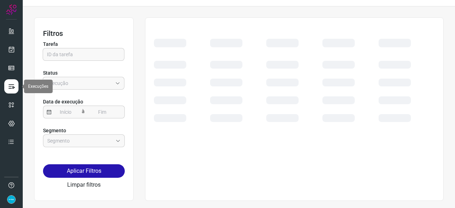
scroll to position [16, 0]
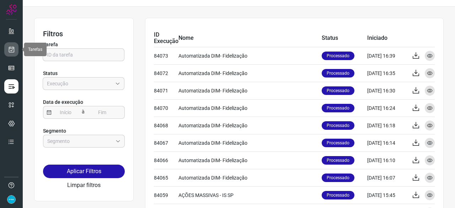
click at [11, 50] on icon at bounding box center [11, 49] width 7 height 7
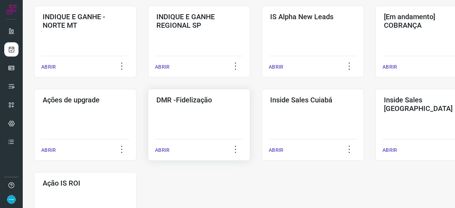
click at [163, 150] on p "ABRIR" at bounding box center [162, 149] width 15 height 7
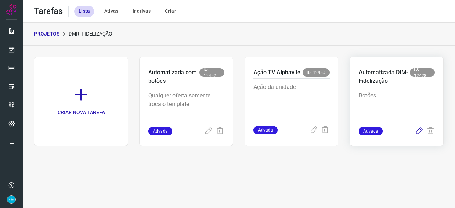
click at [418, 130] on icon at bounding box center [418, 131] width 9 height 9
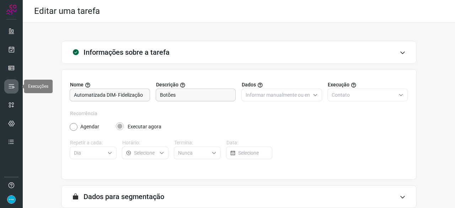
click at [13, 88] on icon at bounding box center [11, 86] width 7 height 7
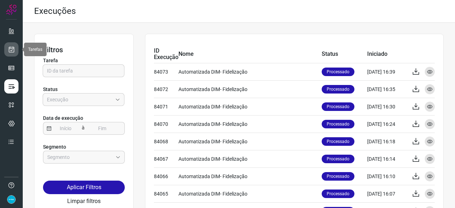
click at [11, 49] on icon at bounding box center [11, 49] width 7 height 7
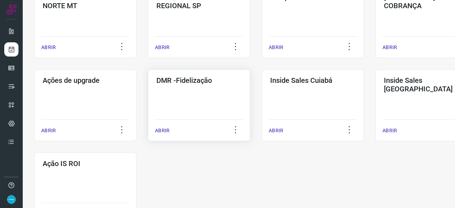
click at [161, 131] on p "ABRIR" at bounding box center [162, 130] width 15 height 7
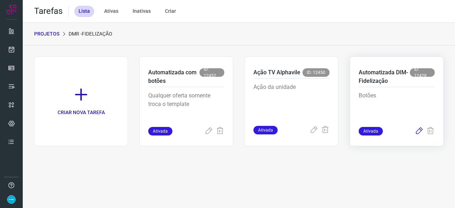
click at [417, 129] on icon at bounding box center [418, 131] width 9 height 9
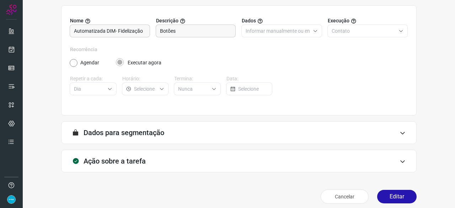
scroll to position [69, 0]
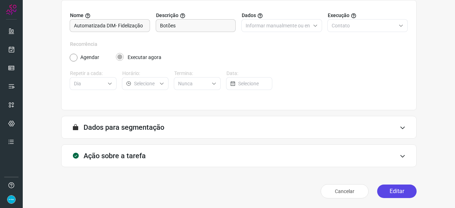
click at [394, 189] on button "Editar" at bounding box center [396, 190] width 39 height 13
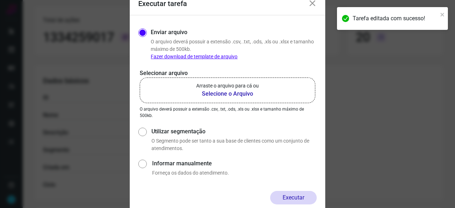
click at [213, 95] on b "Selecione o Arquivo" at bounding box center [227, 94] width 63 height 9
click at [0, 0] on input "Arraste o arquivo para cá ou Selecione o Arquivo" at bounding box center [0, 0] width 0 height 0
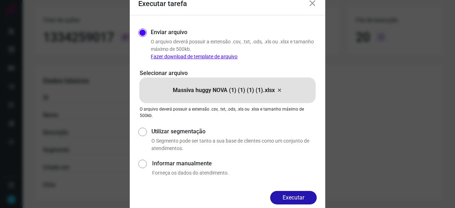
click at [303, 199] on button "Executar" at bounding box center [293, 197] width 47 height 13
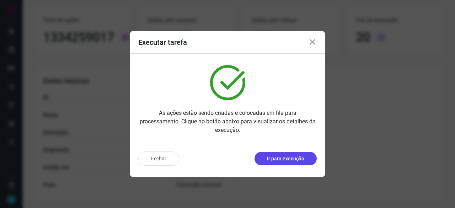
click at [286, 157] on p "Ir para execução" at bounding box center [285, 158] width 37 height 7
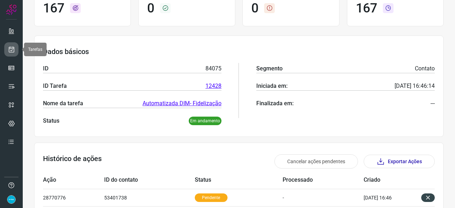
click at [11, 46] on icon at bounding box center [11, 49] width 7 height 7
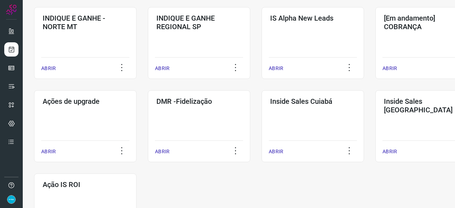
scroll to position [371, 0]
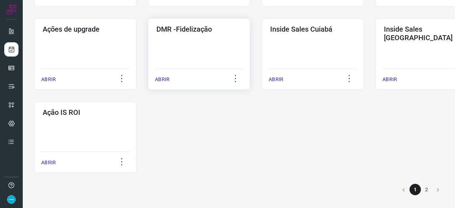
click at [162, 77] on p "ABRIR" at bounding box center [162, 79] width 15 height 7
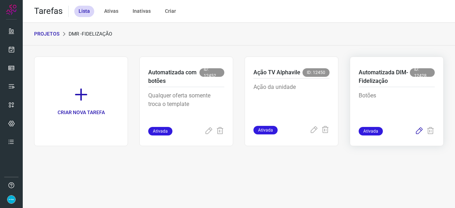
click at [421, 128] on icon at bounding box center [418, 131] width 9 height 9
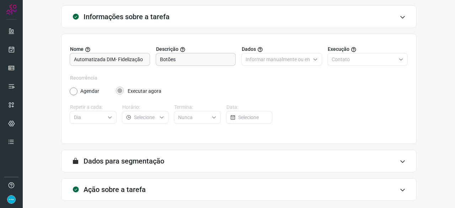
scroll to position [69, 0]
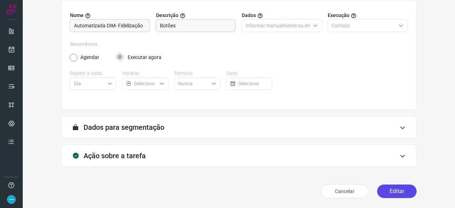
click at [395, 190] on button "Editar" at bounding box center [396, 190] width 39 height 13
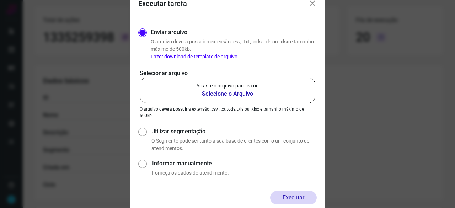
click at [222, 93] on b "Selecione o Arquivo" at bounding box center [227, 94] width 63 height 9
click at [0, 0] on input "Arraste o arquivo para cá ou Selecione o Arquivo" at bounding box center [0, 0] width 0 height 0
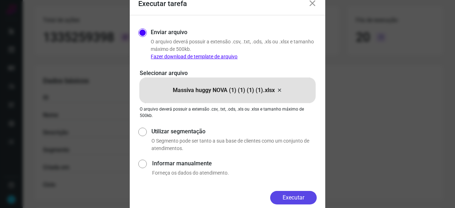
click at [288, 193] on button "Executar" at bounding box center [293, 197] width 47 height 13
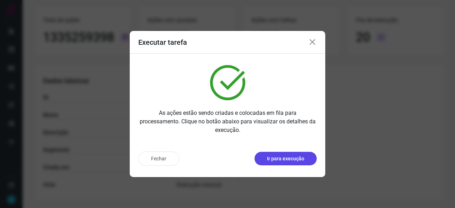
click at [287, 162] on p "Ir para execução" at bounding box center [285, 158] width 37 height 7
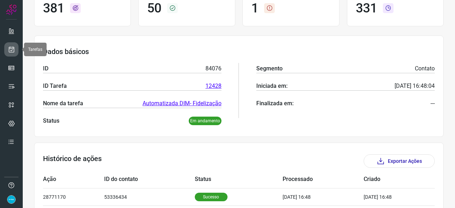
click at [11, 49] on icon at bounding box center [11, 49] width 7 height 7
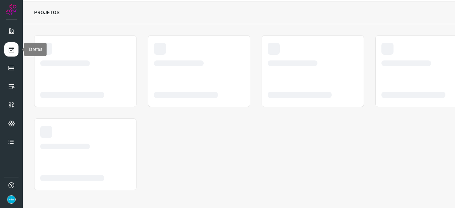
scroll to position [21, 0]
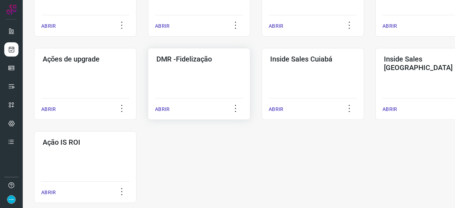
click at [164, 108] on p "ABRIR" at bounding box center [162, 108] width 15 height 7
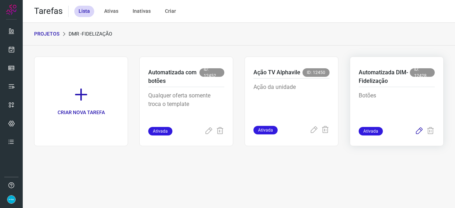
click at [418, 130] on icon at bounding box center [418, 131] width 9 height 9
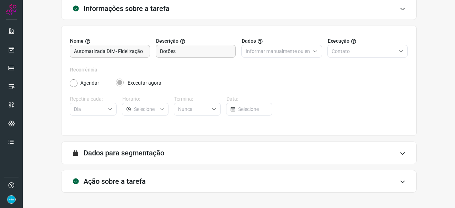
scroll to position [69, 0]
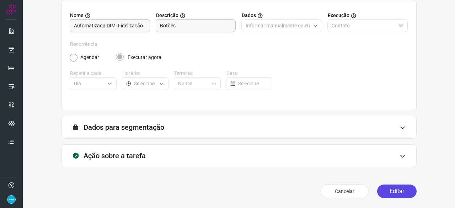
click at [378, 189] on button "Editar" at bounding box center [396, 190] width 39 height 13
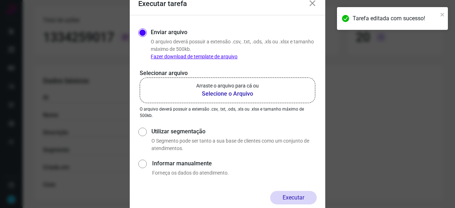
click at [218, 93] on b "Selecione o Arquivo" at bounding box center [227, 94] width 63 height 9
click at [0, 0] on input "Arraste o arquivo para cá ou Selecione o Arquivo" at bounding box center [0, 0] width 0 height 0
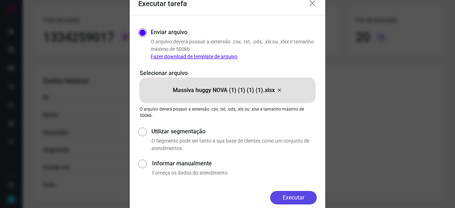
click at [308, 195] on button "Executar" at bounding box center [293, 197] width 47 height 13
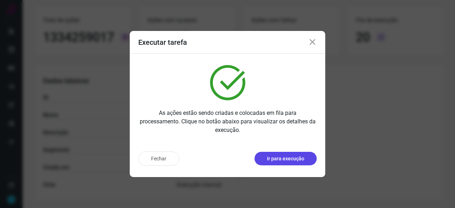
click at [291, 159] on p "Ir para execução" at bounding box center [285, 158] width 37 height 7
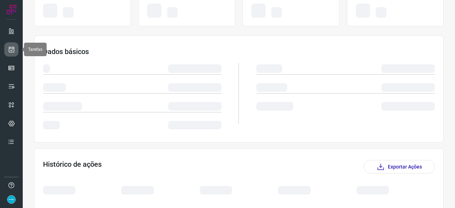
click at [11, 47] on icon at bounding box center [11, 49] width 7 height 7
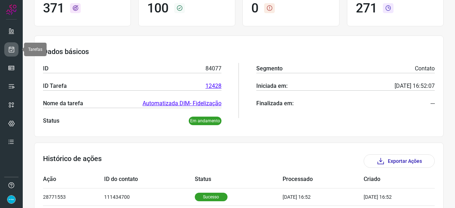
scroll to position [21, 0]
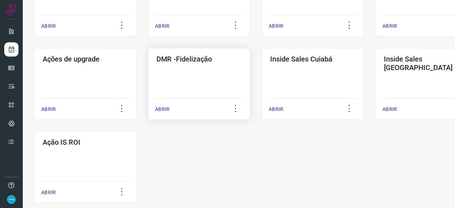
click at [168, 110] on p "ABRIR" at bounding box center [162, 108] width 15 height 7
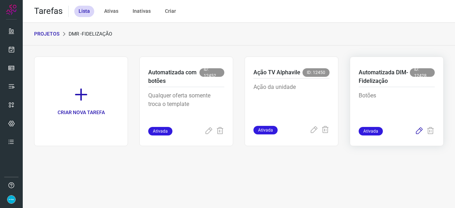
click at [417, 130] on icon at bounding box center [418, 131] width 9 height 9
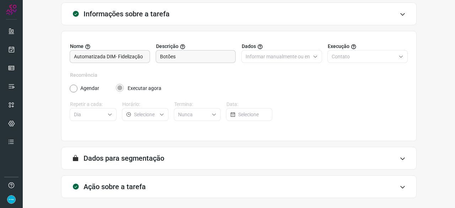
scroll to position [69, 0]
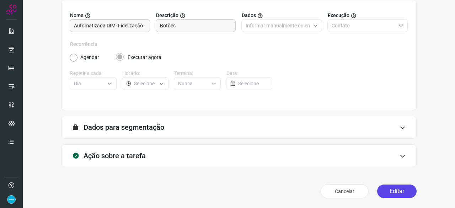
click at [388, 186] on button "Editar" at bounding box center [396, 190] width 39 height 13
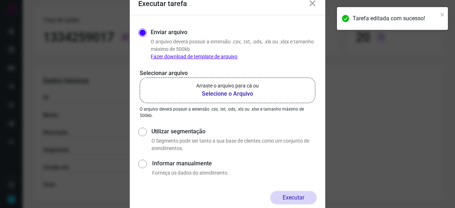
click at [208, 93] on b "Selecione o Arquivo" at bounding box center [227, 94] width 63 height 9
click at [0, 0] on input "Arraste o arquivo para cá ou Selecione o Arquivo" at bounding box center [0, 0] width 0 height 0
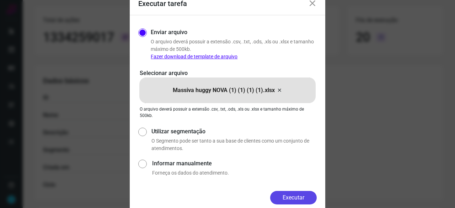
click at [297, 199] on button "Executar" at bounding box center [293, 197] width 47 height 13
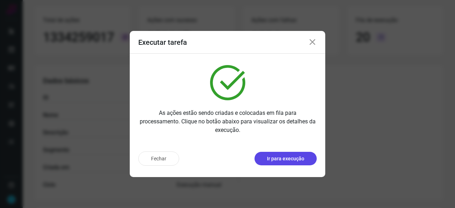
click at [281, 157] on p "Ir para execução" at bounding box center [285, 158] width 37 height 7
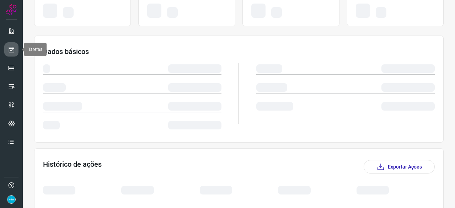
click at [13, 47] on icon at bounding box center [11, 49] width 7 height 7
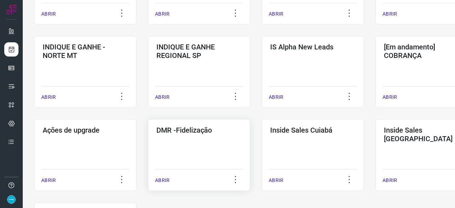
click at [167, 178] on p "ABRIR" at bounding box center [162, 180] width 15 height 7
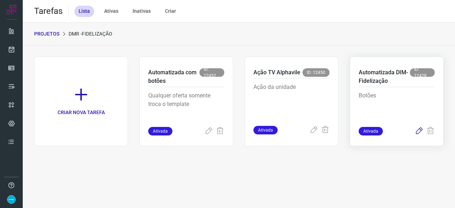
click at [418, 131] on icon at bounding box center [418, 131] width 9 height 9
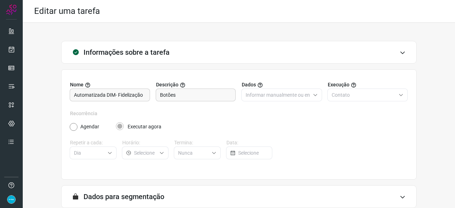
scroll to position [69, 0]
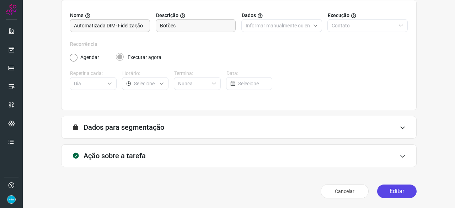
click at [394, 192] on button "Editar" at bounding box center [396, 190] width 39 height 13
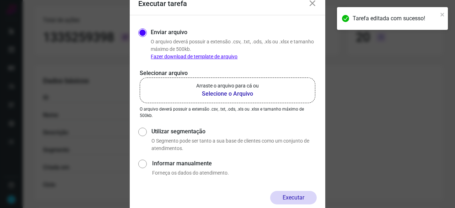
click at [242, 93] on b "Selecione o Arquivo" at bounding box center [227, 94] width 63 height 9
click at [0, 0] on input "Arraste o arquivo para cá ou Selecione o Arquivo" at bounding box center [0, 0] width 0 height 0
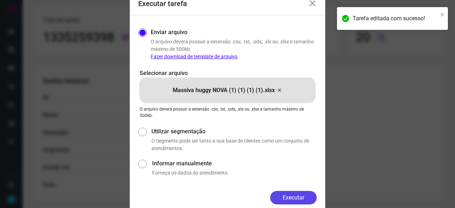
click at [293, 197] on button "Executar" at bounding box center [293, 197] width 47 height 13
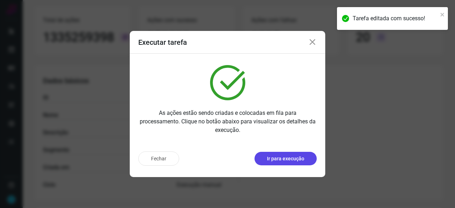
click at [279, 158] on p "Ir para execução" at bounding box center [285, 158] width 37 height 7
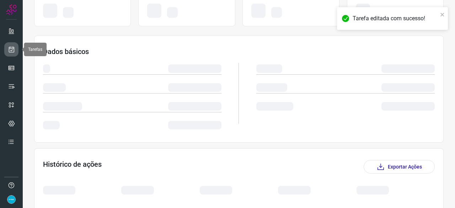
click at [12, 49] on icon at bounding box center [11, 49] width 7 height 7
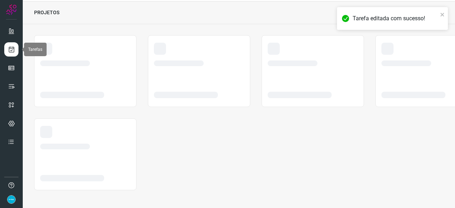
scroll to position [21, 0]
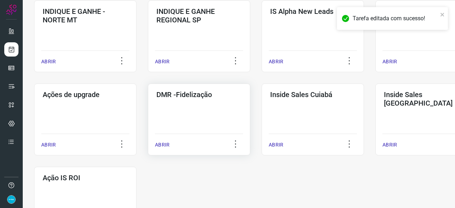
click at [163, 145] on p "ABRIR" at bounding box center [162, 144] width 15 height 7
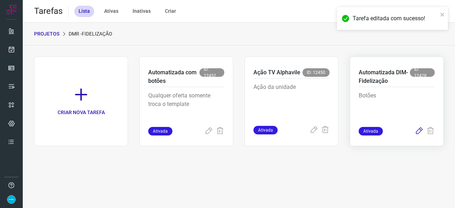
click at [419, 129] on icon at bounding box center [418, 131] width 9 height 9
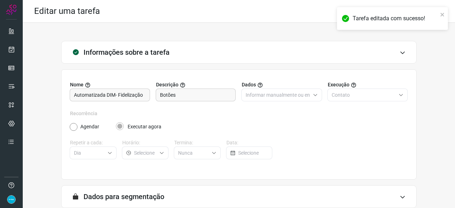
scroll to position [69, 0]
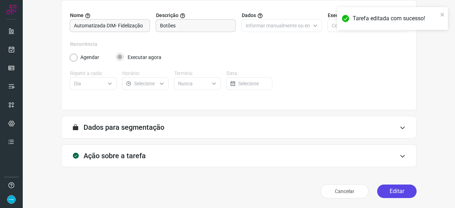
click at [387, 186] on button "Editar" at bounding box center [396, 190] width 39 height 13
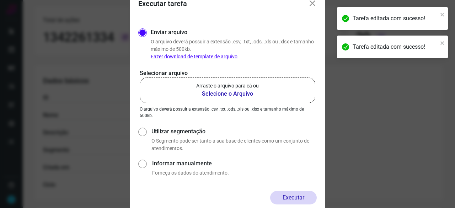
click at [239, 93] on b "Selecione o Arquivo" at bounding box center [227, 94] width 63 height 9
click at [0, 0] on input "Arraste o arquivo para cá ou Selecione o Arquivo" at bounding box center [0, 0] width 0 height 0
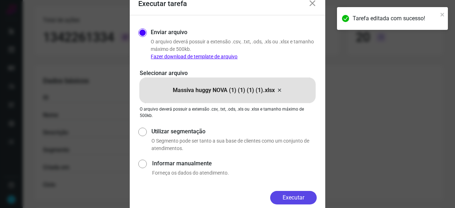
click at [305, 195] on button "Executar" at bounding box center [293, 197] width 47 height 13
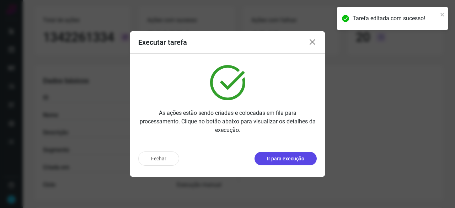
click at [281, 157] on p "Ir para execução" at bounding box center [285, 158] width 37 height 7
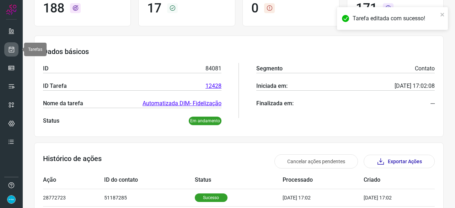
click at [8, 45] on link at bounding box center [11, 49] width 14 height 14
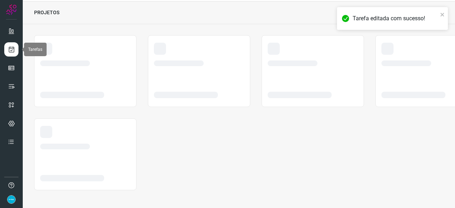
scroll to position [21, 0]
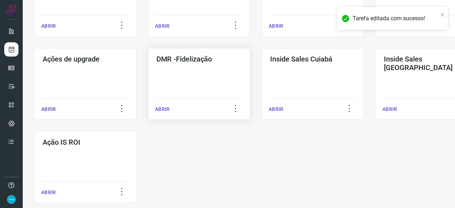
click at [163, 105] on p "ABRIR" at bounding box center [162, 108] width 15 height 7
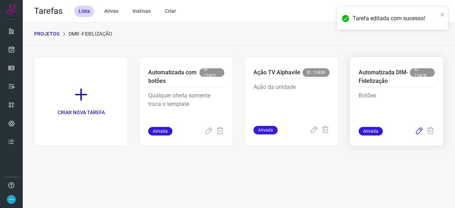
click at [421, 128] on icon at bounding box center [418, 131] width 9 height 9
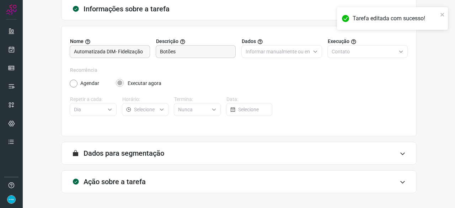
scroll to position [69, 0]
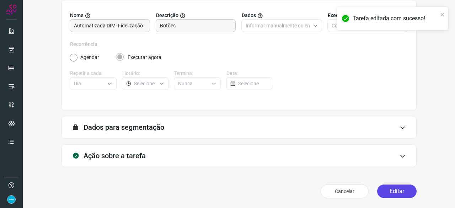
click at [392, 189] on button "Editar" at bounding box center [396, 190] width 39 height 13
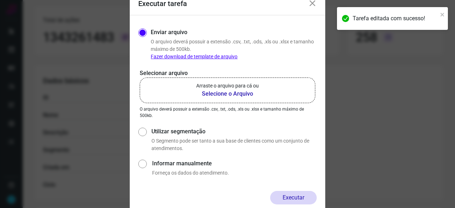
click at [217, 93] on b "Selecione o Arquivo" at bounding box center [227, 94] width 63 height 9
click at [0, 0] on input "Arraste o arquivo para cá ou Selecione o Arquivo" at bounding box center [0, 0] width 0 height 0
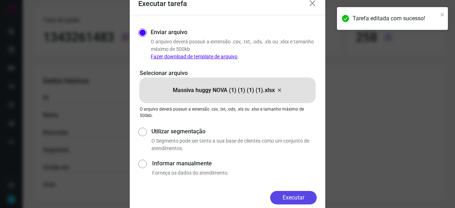
click at [298, 199] on button "Executar" at bounding box center [293, 197] width 47 height 13
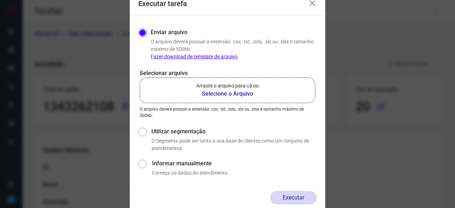
click at [311, 5] on icon at bounding box center [312, 3] width 9 height 9
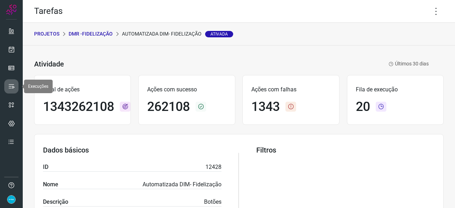
click at [15, 85] on link at bounding box center [11, 86] width 14 height 14
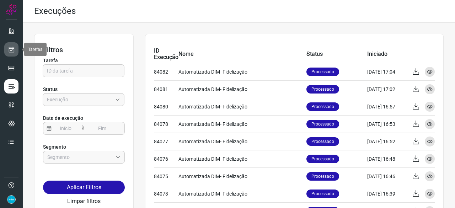
click at [12, 52] on icon at bounding box center [11, 49] width 7 height 7
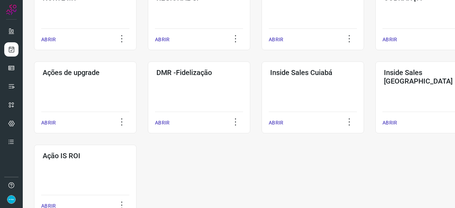
scroll to position [371, 0]
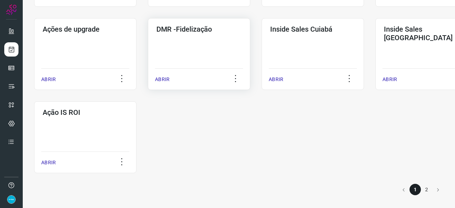
click at [164, 82] on p "ABRIR" at bounding box center [162, 79] width 15 height 7
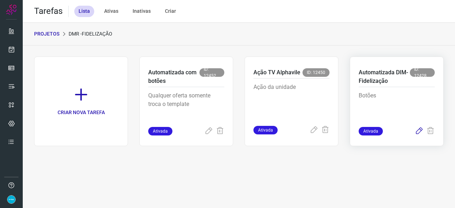
click at [418, 129] on icon at bounding box center [418, 131] width 9 height 9
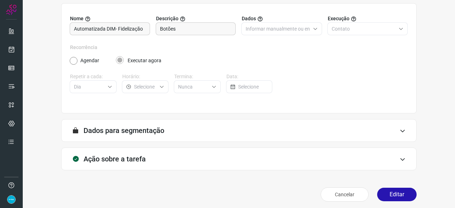
scroll to position [69, 0]
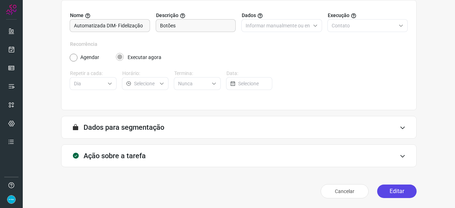
click at [389, 192] on button "Editar" at bounding box center [396, 190] width 39 height 13
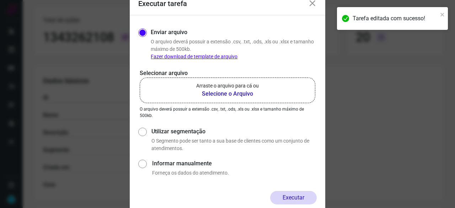
click at [223, 94] on b "Selecione o Arquivo" at bounding box center [227, 94] width 63 height 9
click at [0, 0] on input "Arraste o arquivo para cá ou Selecione o Arquivo" at bounding box center [0, 0] width 0 height 0
